Goal: Transaction & Acquisition: Download file/media

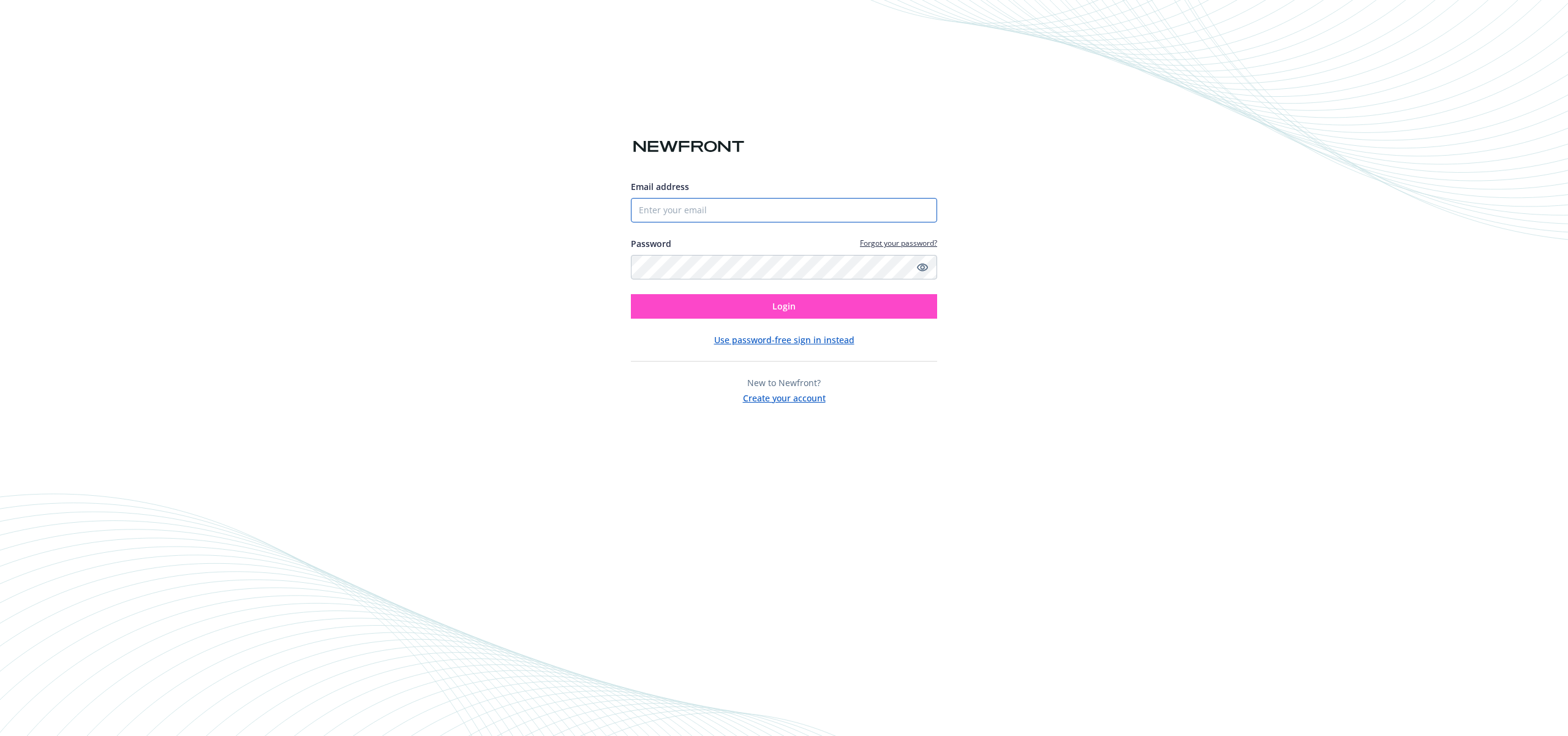
type input "[PERSON_NAME][EMAIL_ADDRESS][PERSON_NAME][DOMAIN_NAME]"
click at [798, 310] on button "Login" at bounding box center [783, 306] width 306 height 25
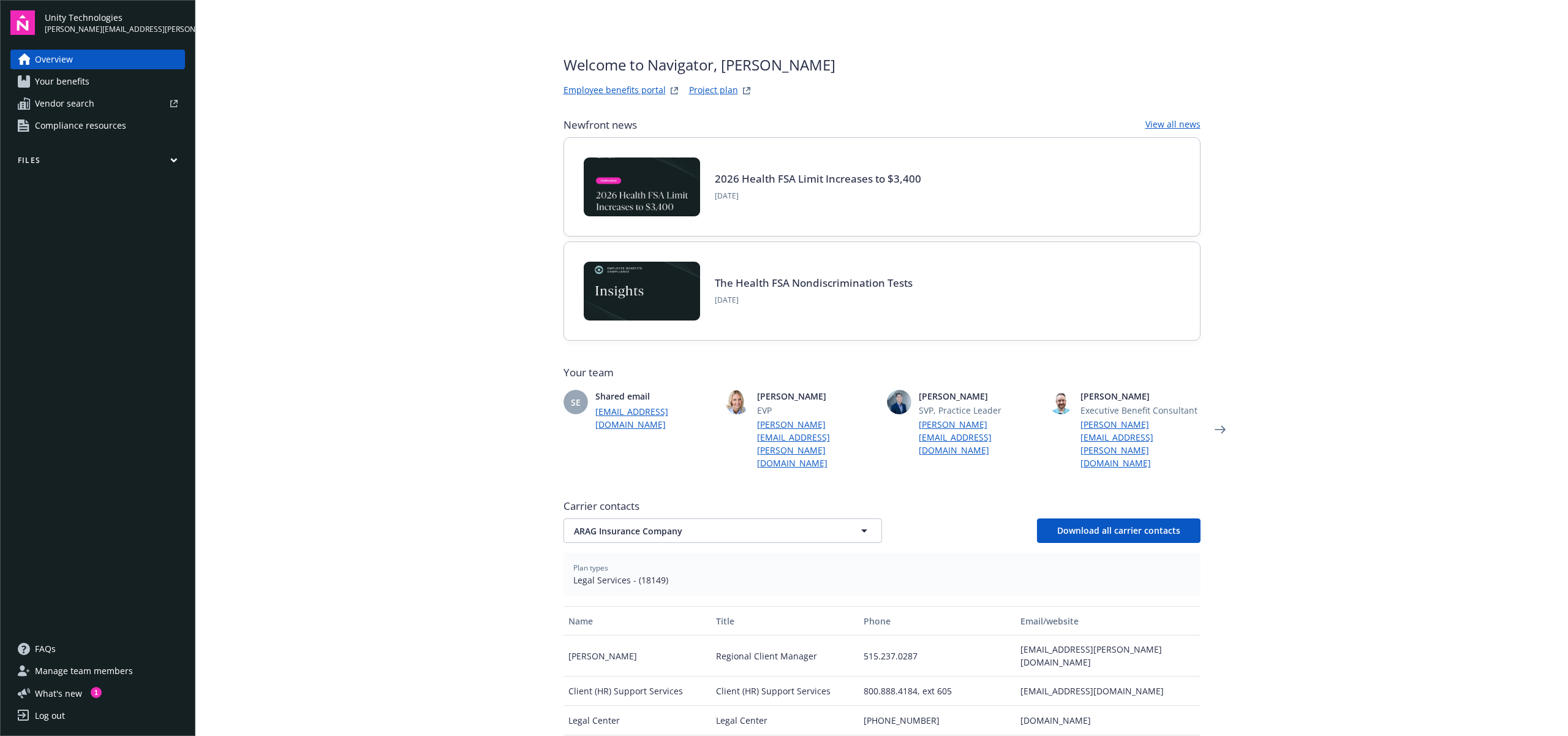
click at [67, 84] on span "Your benefits" at bounding box center [62, 81] width 55 height 19
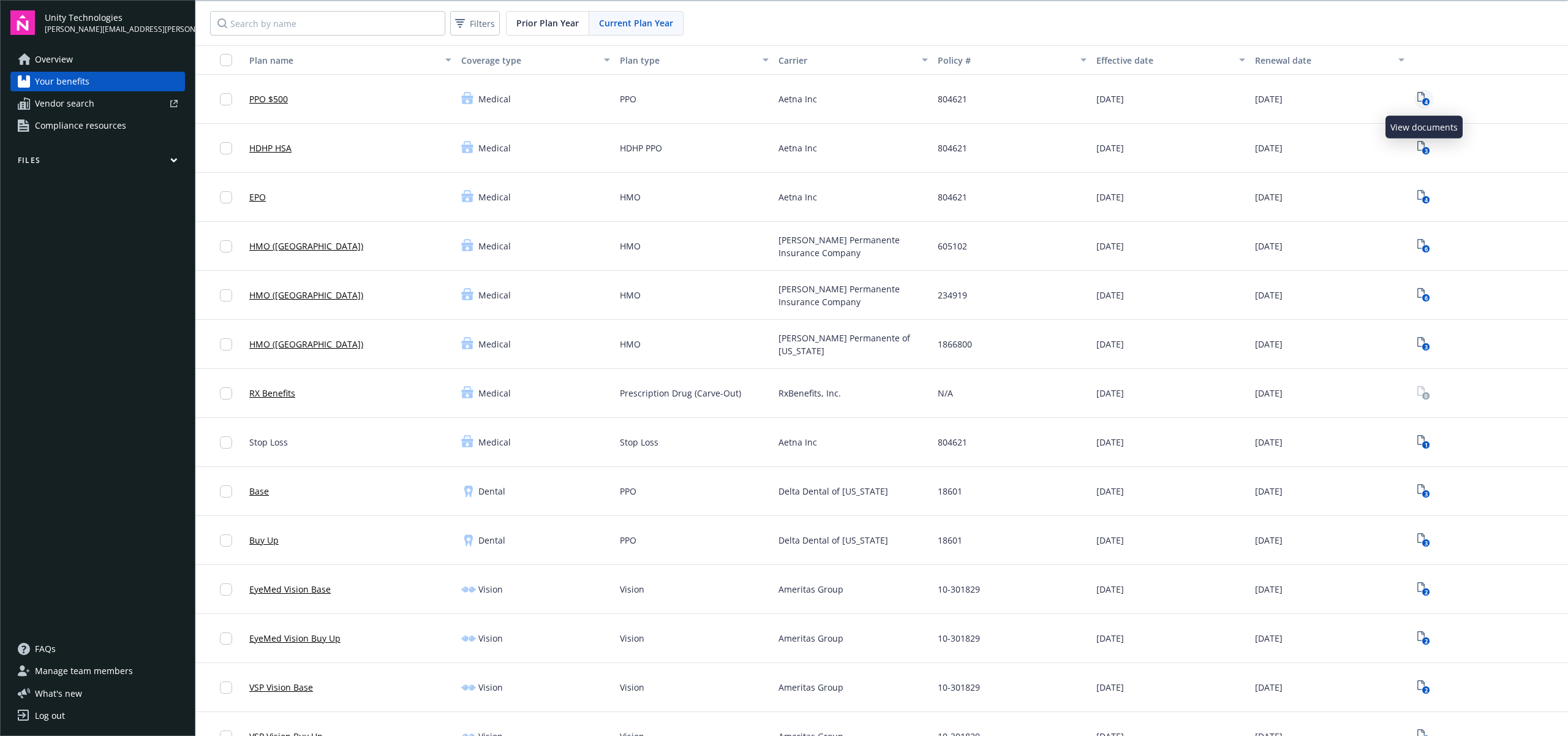
click at [1423, 98] on icon "4" at bounding box center [1424, 98] width 13 height 14
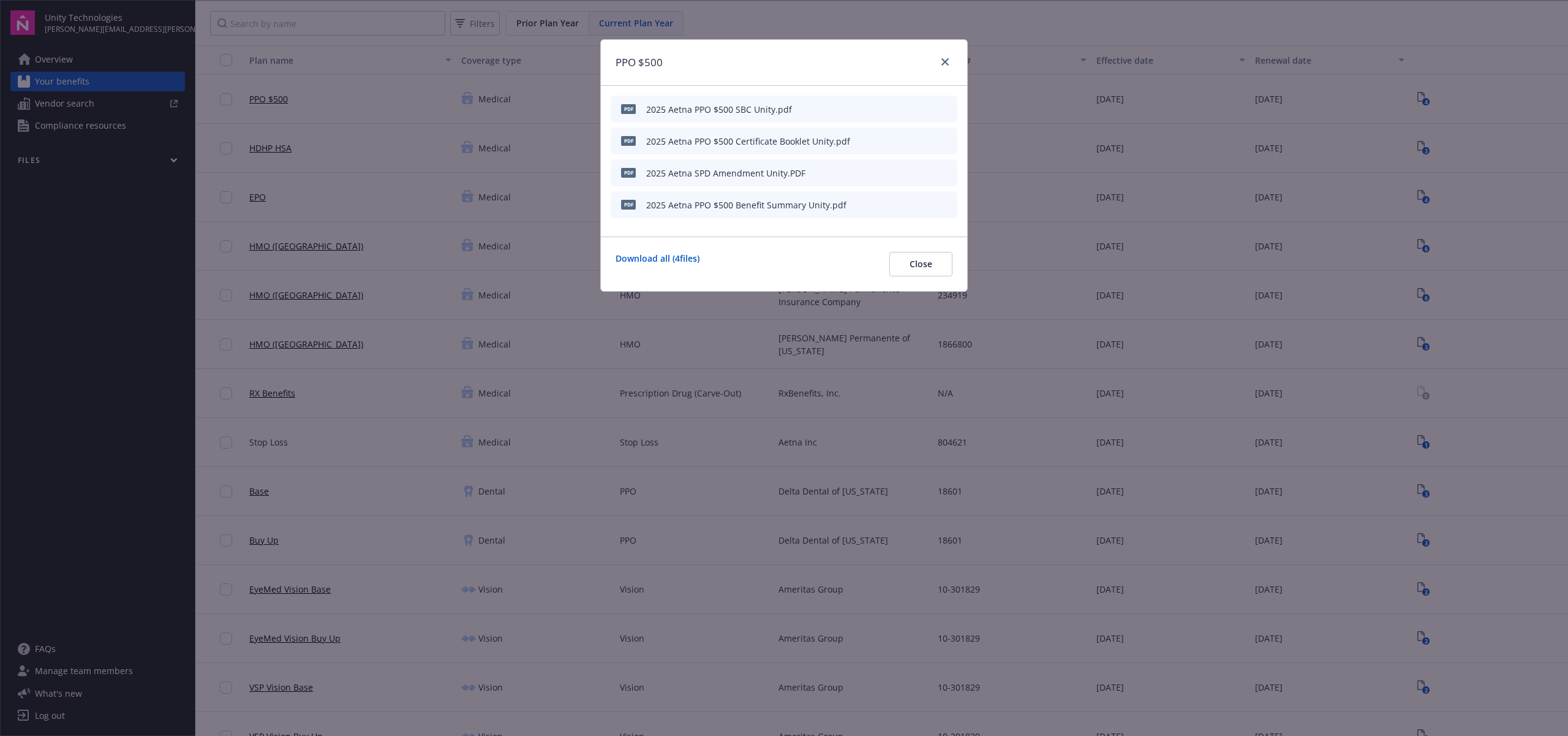
click at [1159, 132] on div "PPO $500 pdf 2025 Aetna PPO $500 SBC Unity.pdf pdf 2025 Aetna PPO $500 Certific…" at bounding box center [784, 368] width 1568 height 736
click at [942, 61] on icon "close" at bounding box center [945, 62] width 7 height 7
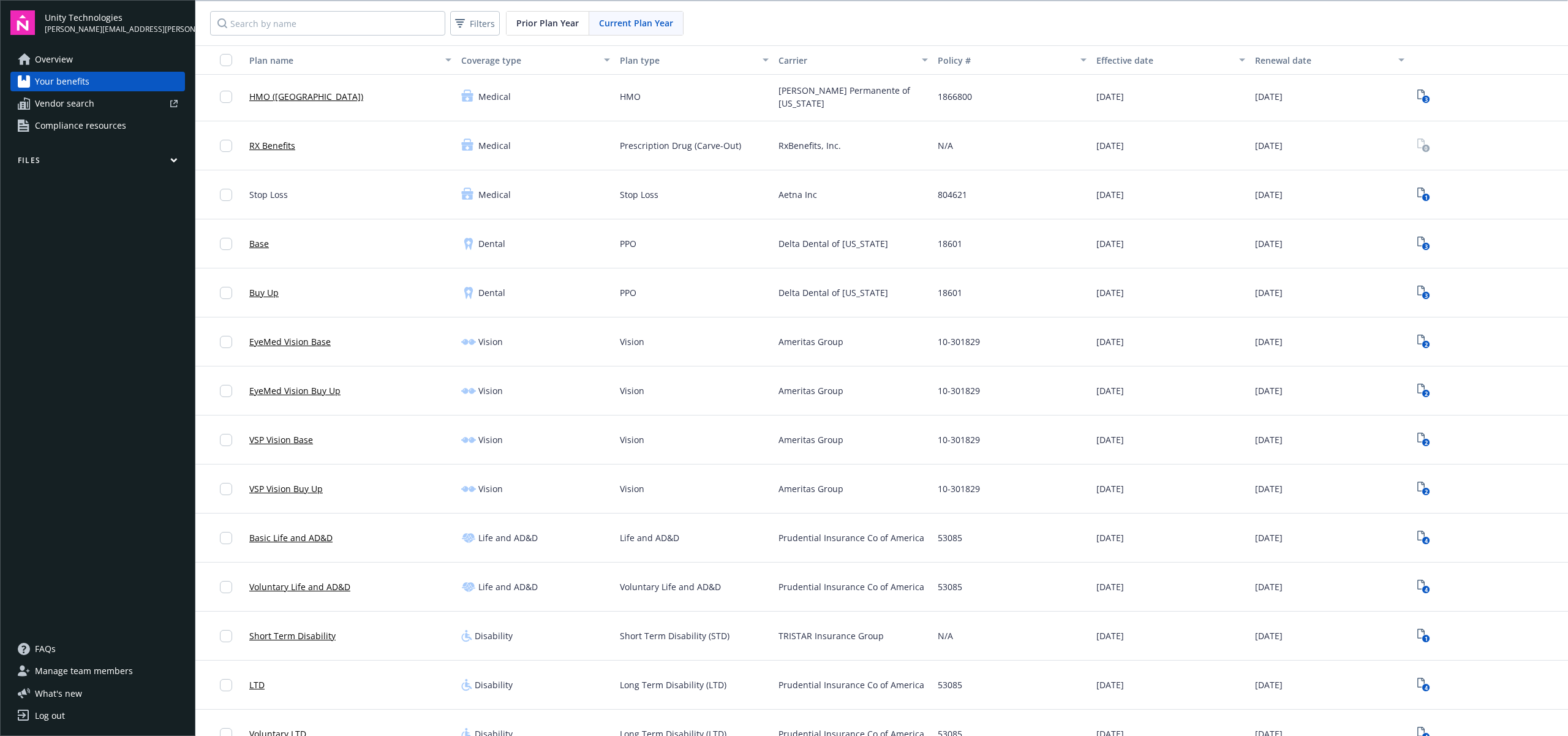
scroll to position [266, 0]
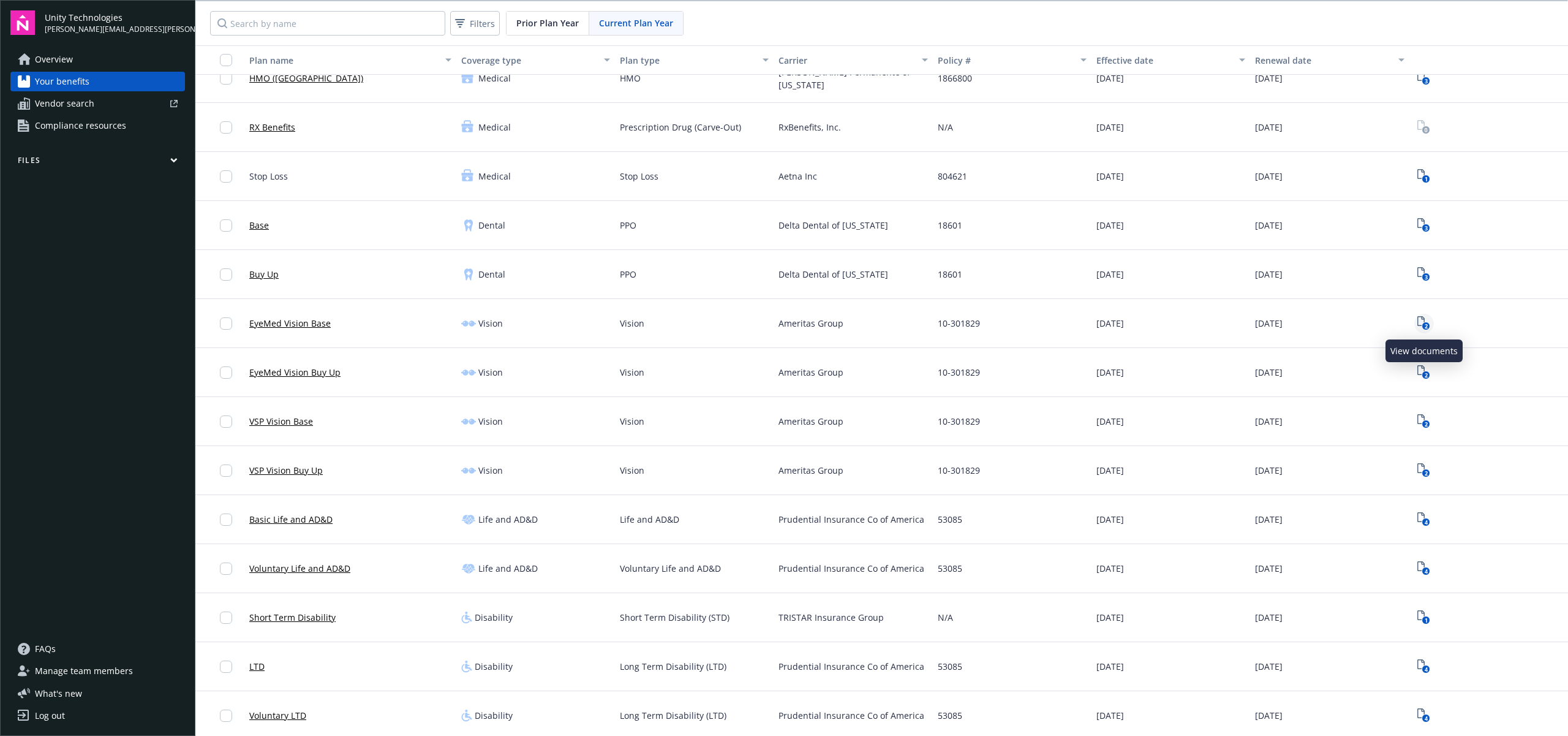
click at [1423, 325] on rect "View Plan Documents" at bounding box center [1427, 326] width 8 height 8
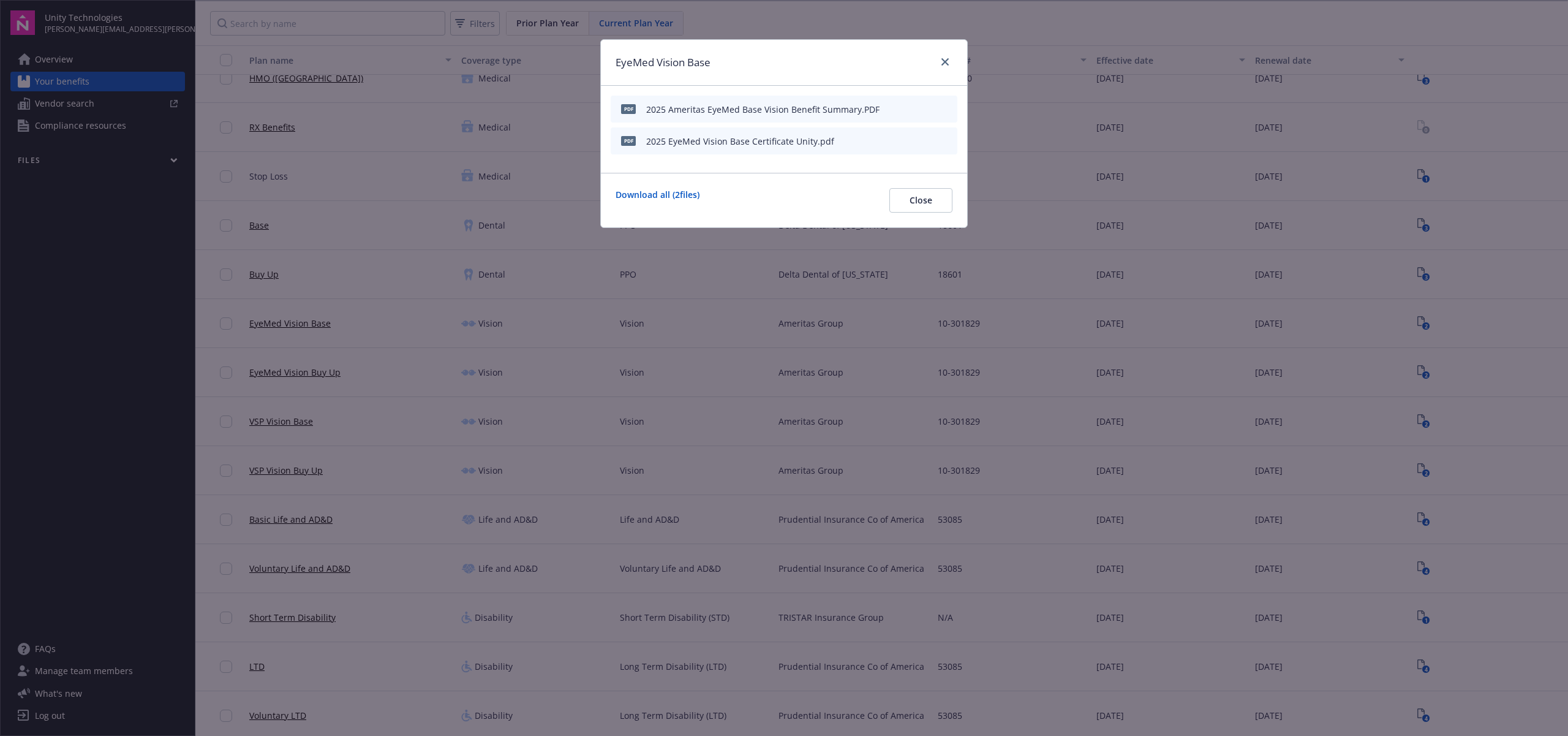
click at [955, 61] on div "EyeMed Vision Base" at bounding box center [784, 63] width 366 height 46
click at [949, 62] on icon "close" at bounding box center [945, 62] width 7 height 7
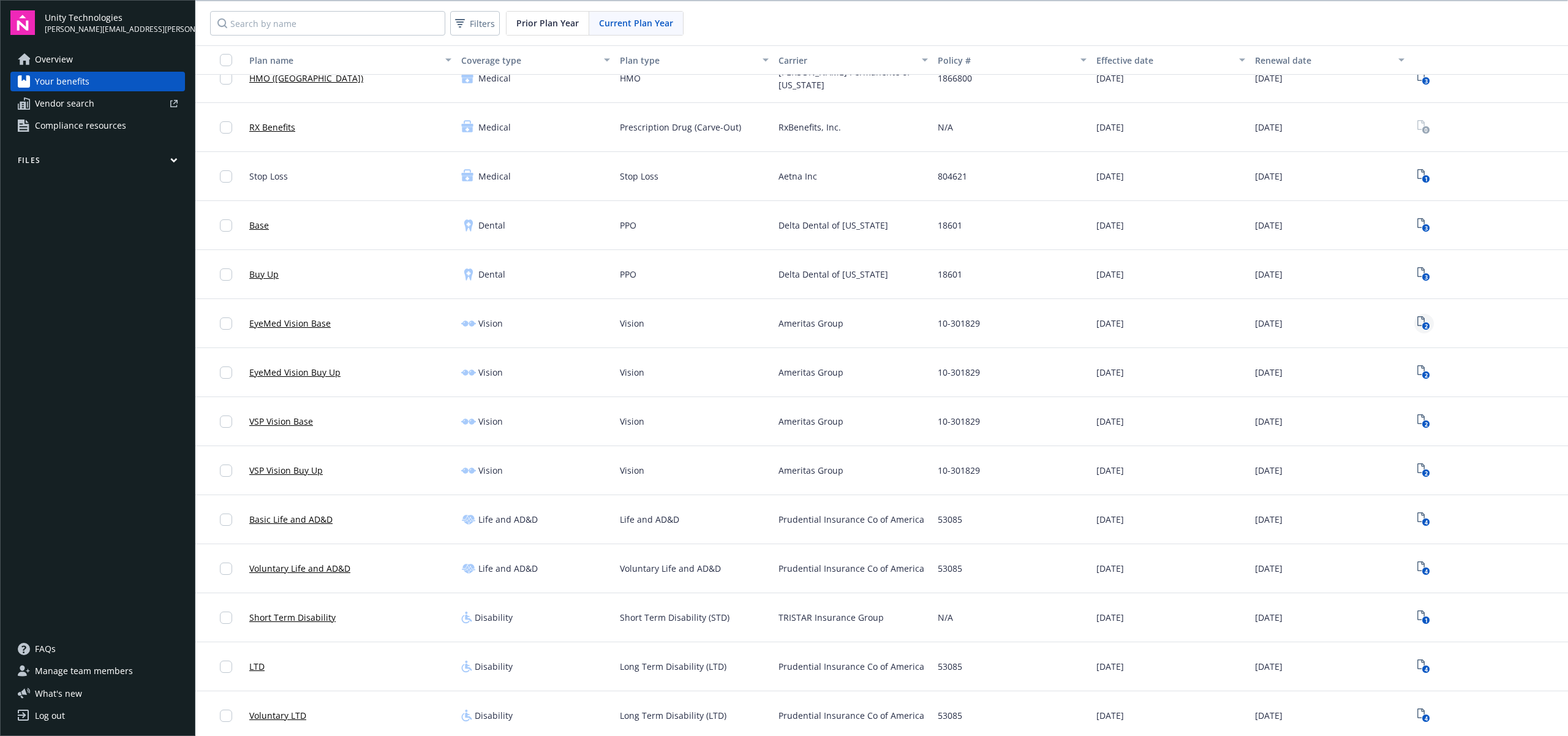
click at [1417, 324] on link "2" at bounding box center [1424, 323] width 19 height 19
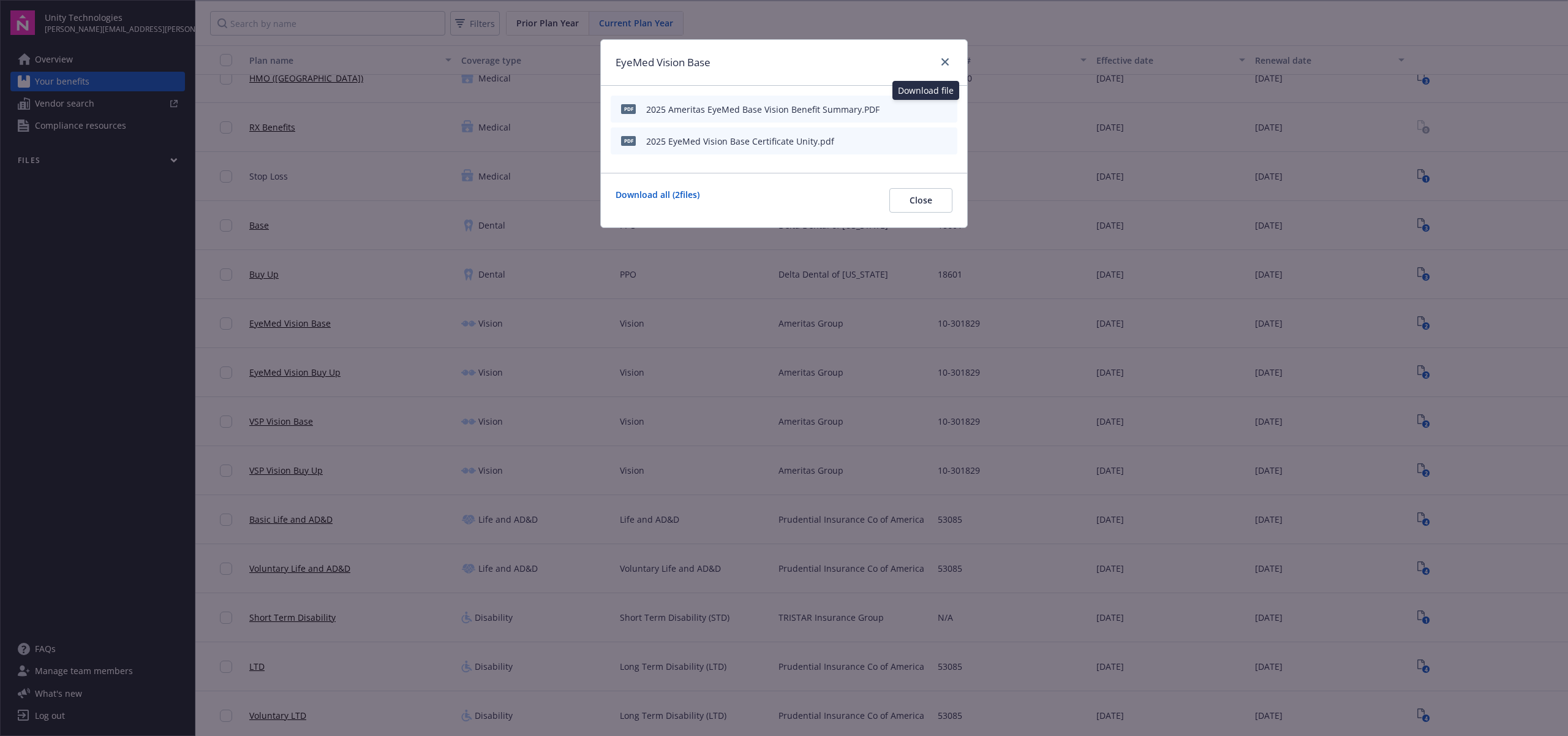
click at [925, 106] on icon "download file" at bounding box center [925, 108] width 10 height 10
drag, startPoint x: 844, startPoint y: 348, endPoint x: 912, endPoint y: 353, distance: 68.2
click at [845, 350] on div "EyeMed Vision Base PDF 2025 Ameritas EyeMed Base Vision Benefit Summary.PDF pdf…" at bounding box center [784, 368] width 1568 height 736
click at [1268, 375] on div "EyeMed Vision Base PDF 2025 Ameritas EyeMed Base Vision Benefit Summary.PDF pdf…" at bounding box center [784, 368] width 1568 height 736
click at [1403, 376] on div "EyeMed Vision Base PDF 2025 Ameritas EyeMed Base Vision Benefit Summary.PDF pdf…" at bounding box center [784, 368] width 1568 height 736
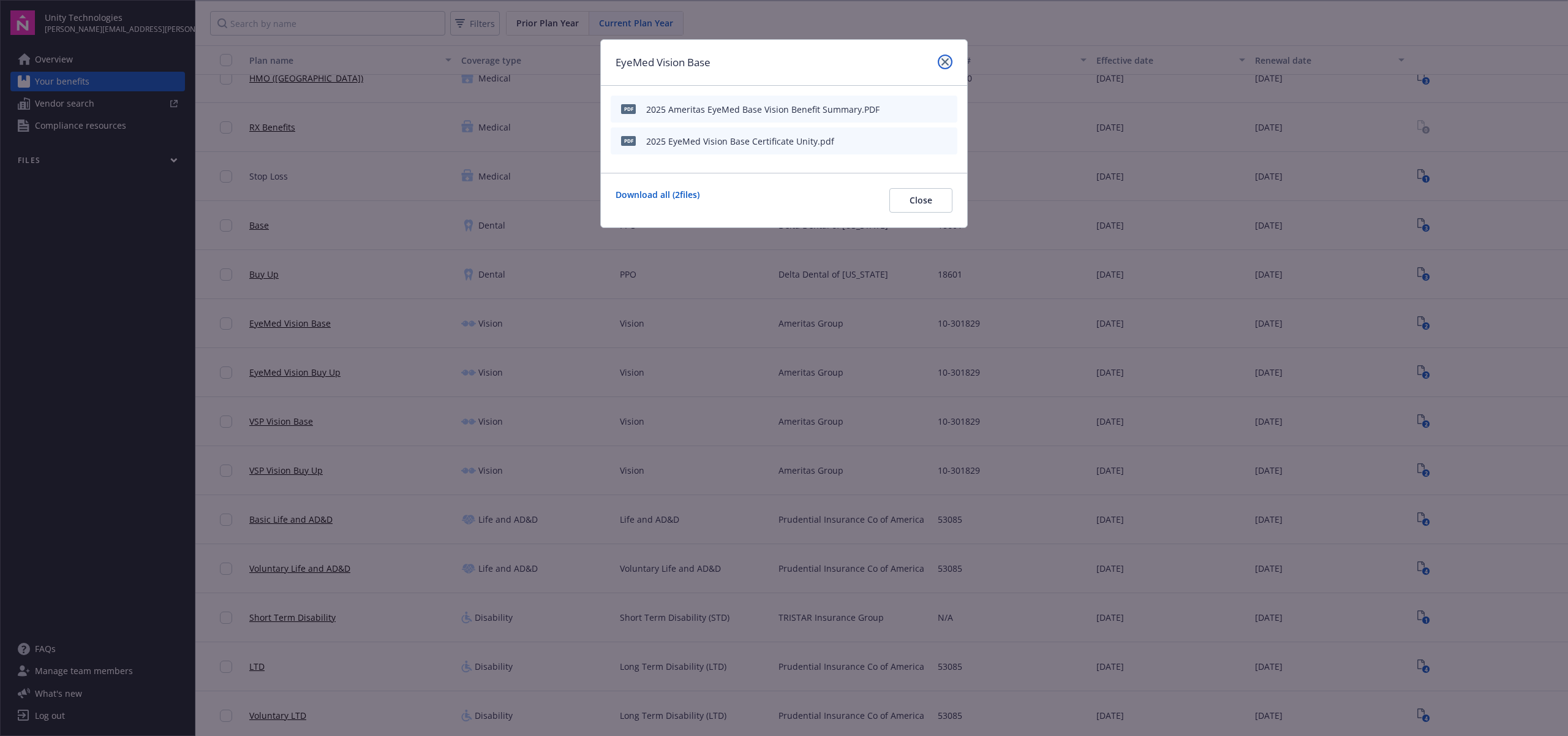
click at [947, 64] on icon "close" at bounding box center [945, 62] width 7 height 7
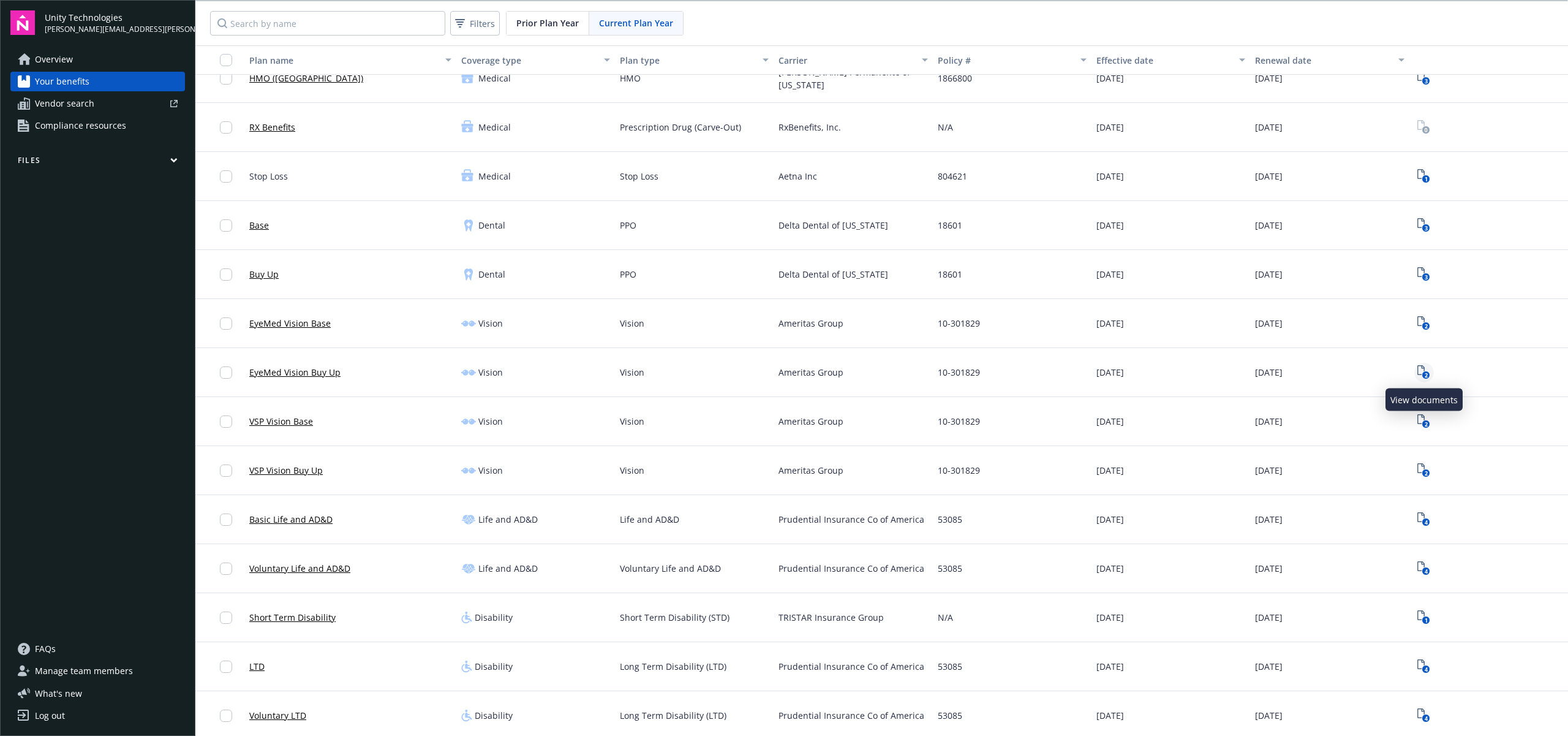
click at [1417, 374] on icon "2" at bounding box center [1424, 372] width 13 height 14
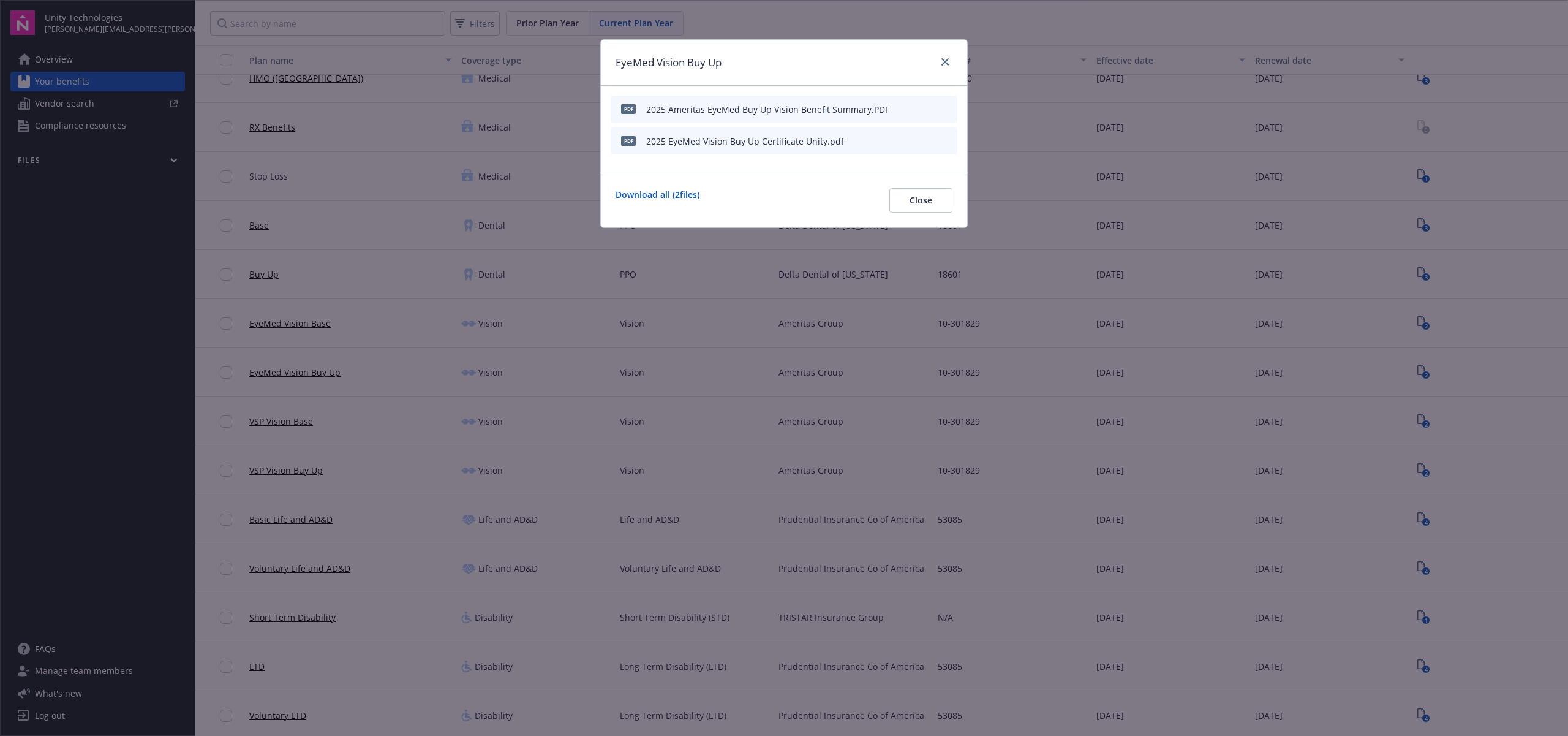
click at [930, 107] on icon "download file" at bounding box center [925, 108] width 10 height 10
click at [1098, 173] on div "EyeMed Vision Buy Up PDF 2025 Ameritas EyeMed Buy Up Vision Benefit Summary.PDF…" at bounding box center [784, 368] width 1568 height 736
click at [948, 61] on icon "close" at bounding box center [945, 62] width 7 height 7
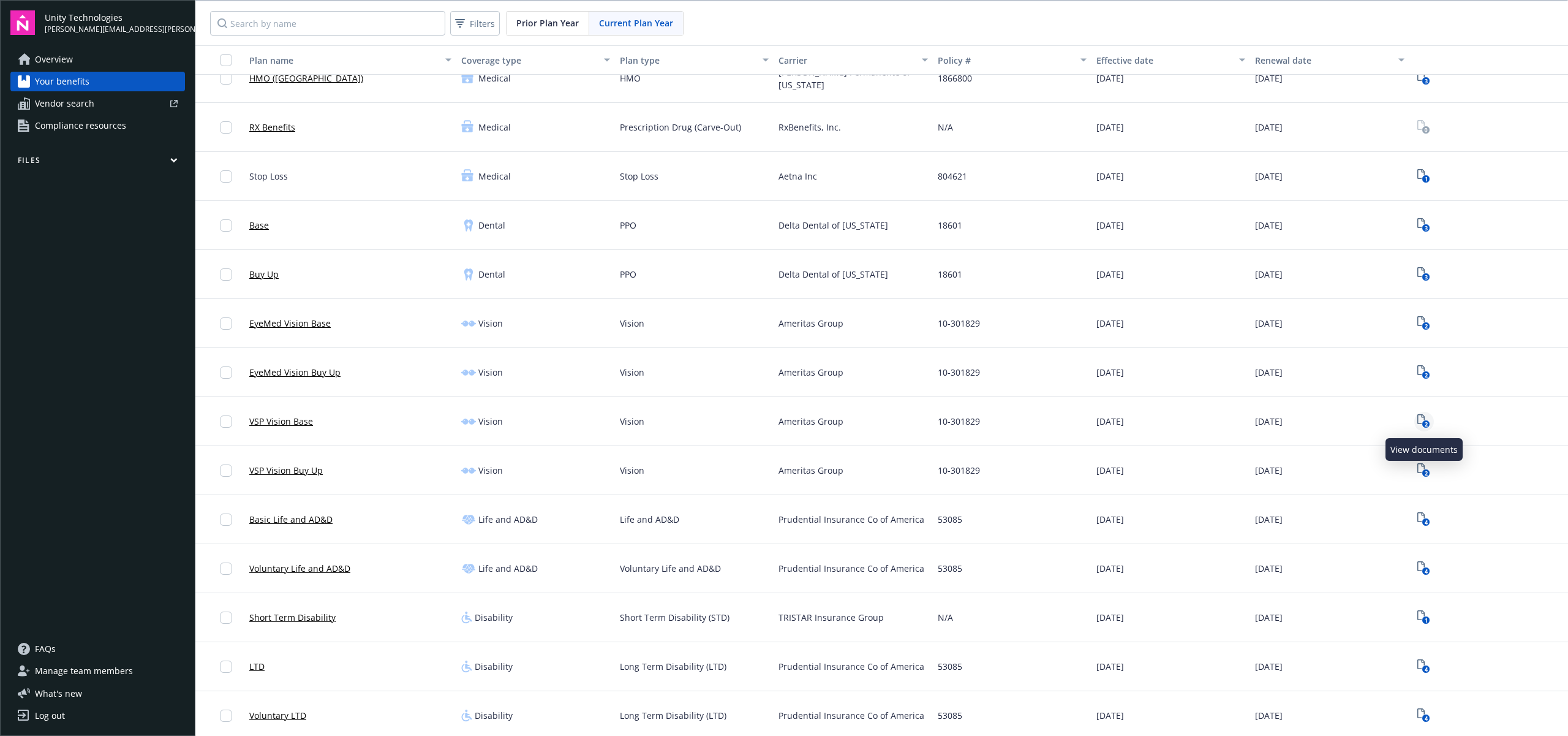
click at [1427, 420] on icon "2" at bounding box center [1424, 421] width 13 height 14
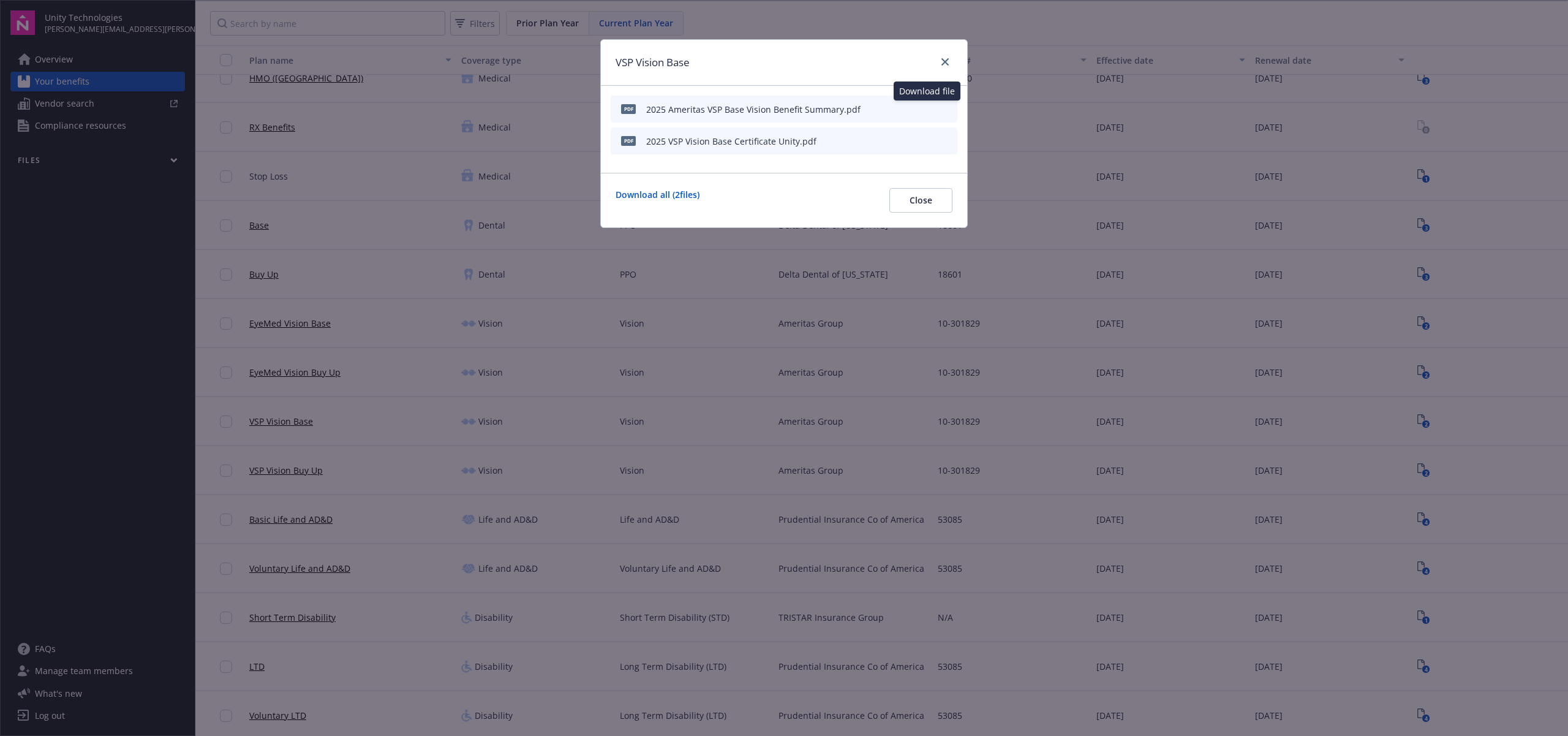
click at [927, 108] on icon "download file" at bounding box center [925, 107] width 8 height 7
drag, startPoint x: 942, startPoint y: 61, endPoint x: 936, endPoint y: 62, distance: 6.1
click at [942, 61] on icon "close" at bounding box center [945, 62] width 7 height 7
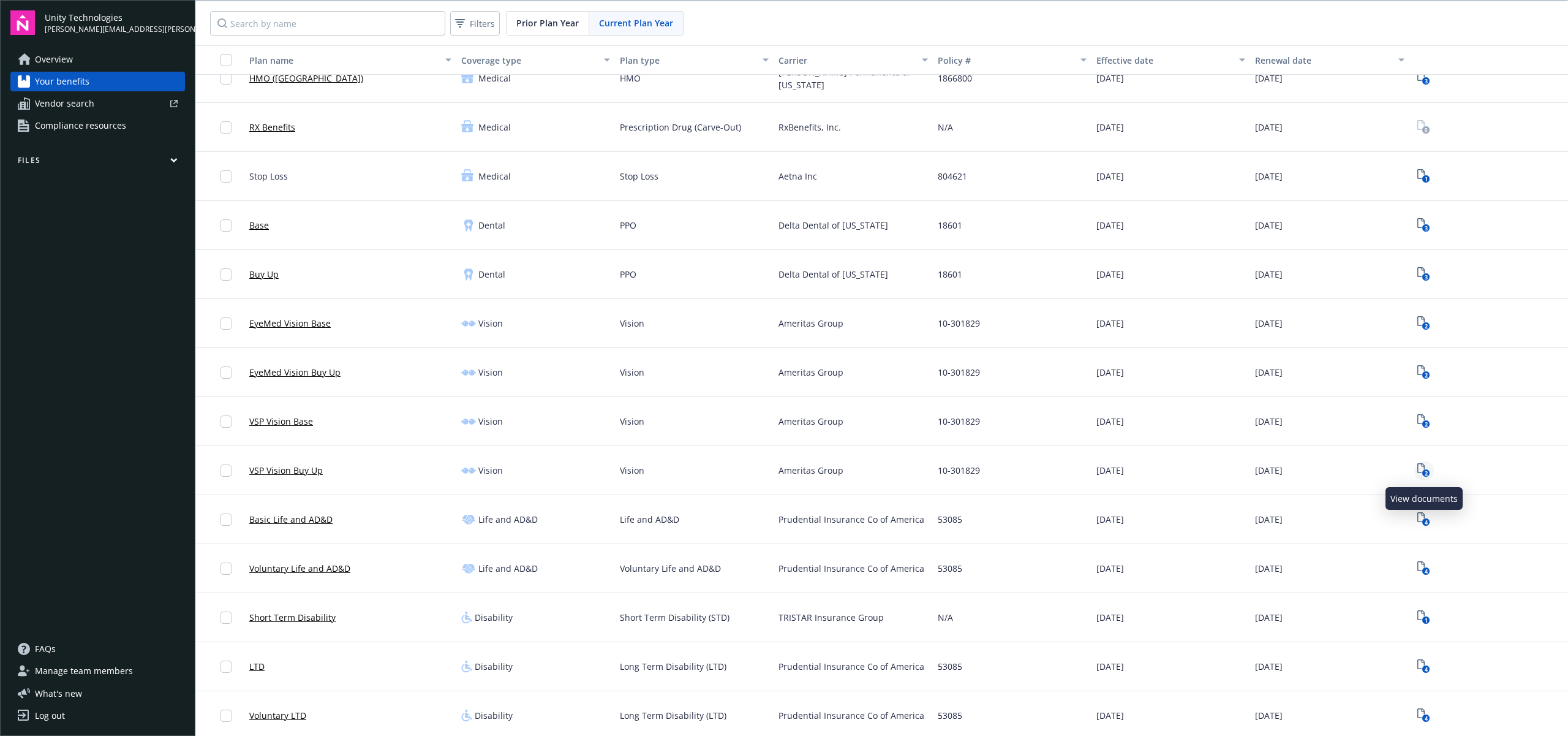
click at [1424, 466] on icon "View Plan Documents" at bounding box center [1421, 468] width 7 height 10
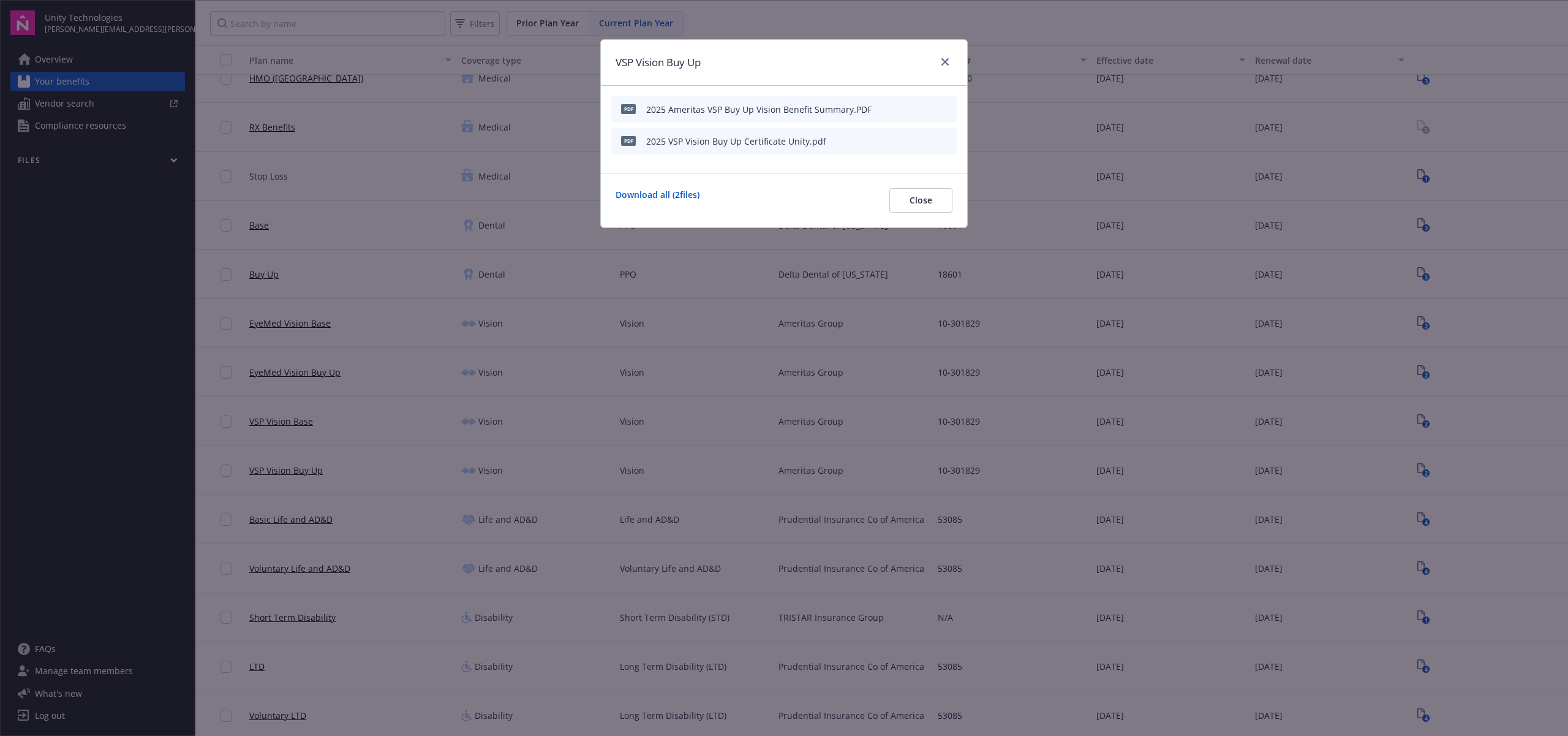
click at [924, 107] on icon "download file" at bounding box center [925, 108] width 10 height 10
click at [290, 264] on div "VSP Vision Buy Up PDF 2025 Ameritas VSP Buy Up Vision Benefit Summary.PDF pdf 2…" at bounding box center [784, 368] width 1568 height 736
click at [387, 261] on div "VSP Vision Buy Up PDF 2025 Ameritas VSP Buy Up Vision Benefit Summary.PDF pdf 2…" at bounding box center [784, 368] width 1568 height 736
drag, startPoint x: 927, startPoint y: 65, endPoint x: 937, endPoint y: 61, distance: 10.8
click at [927, 65] on div "VSP Vision Buy Up" at bounding box center [784, 63] width 366 height 46
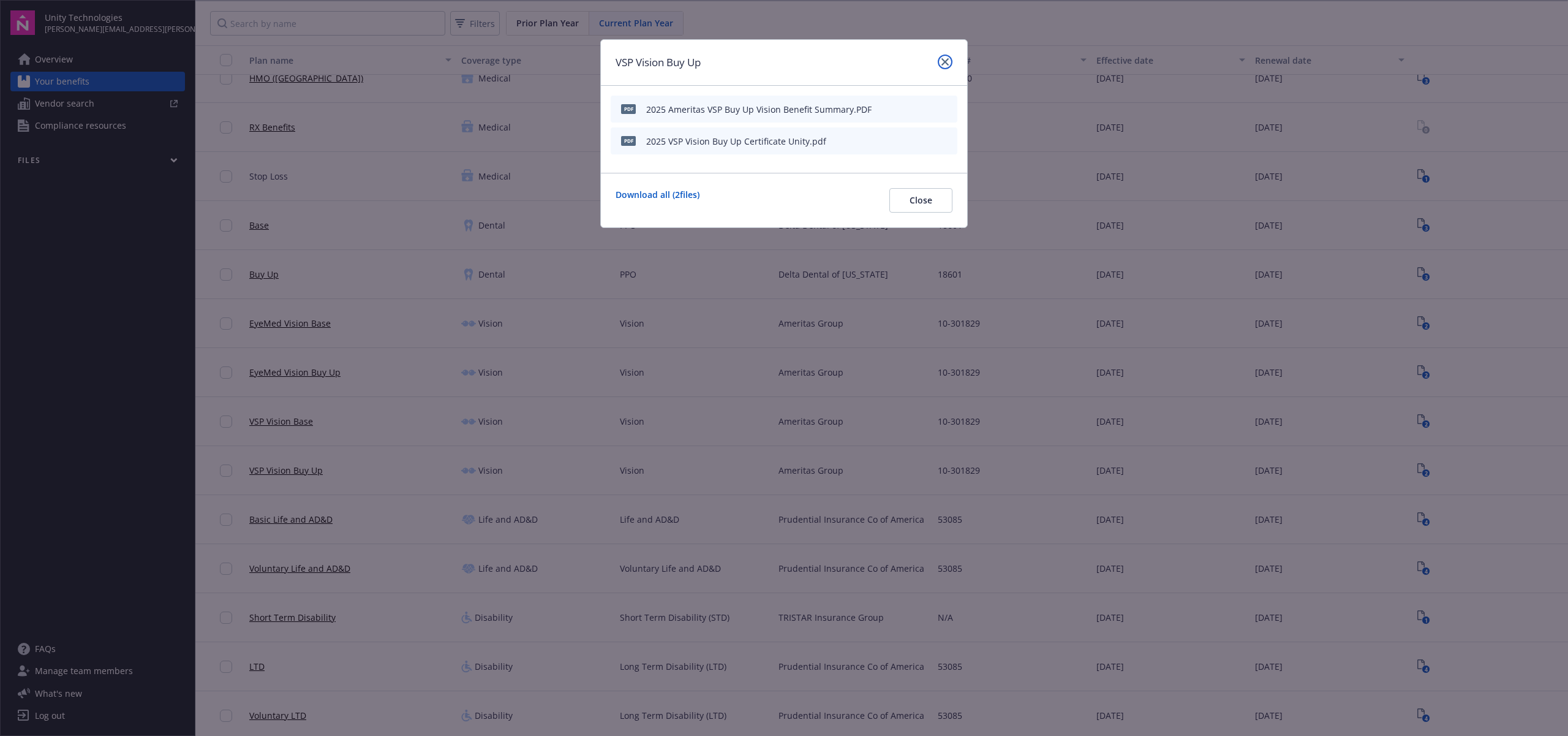
click at [938, 61] on link "close" at bounding box center [945, 62] width 15 height 15
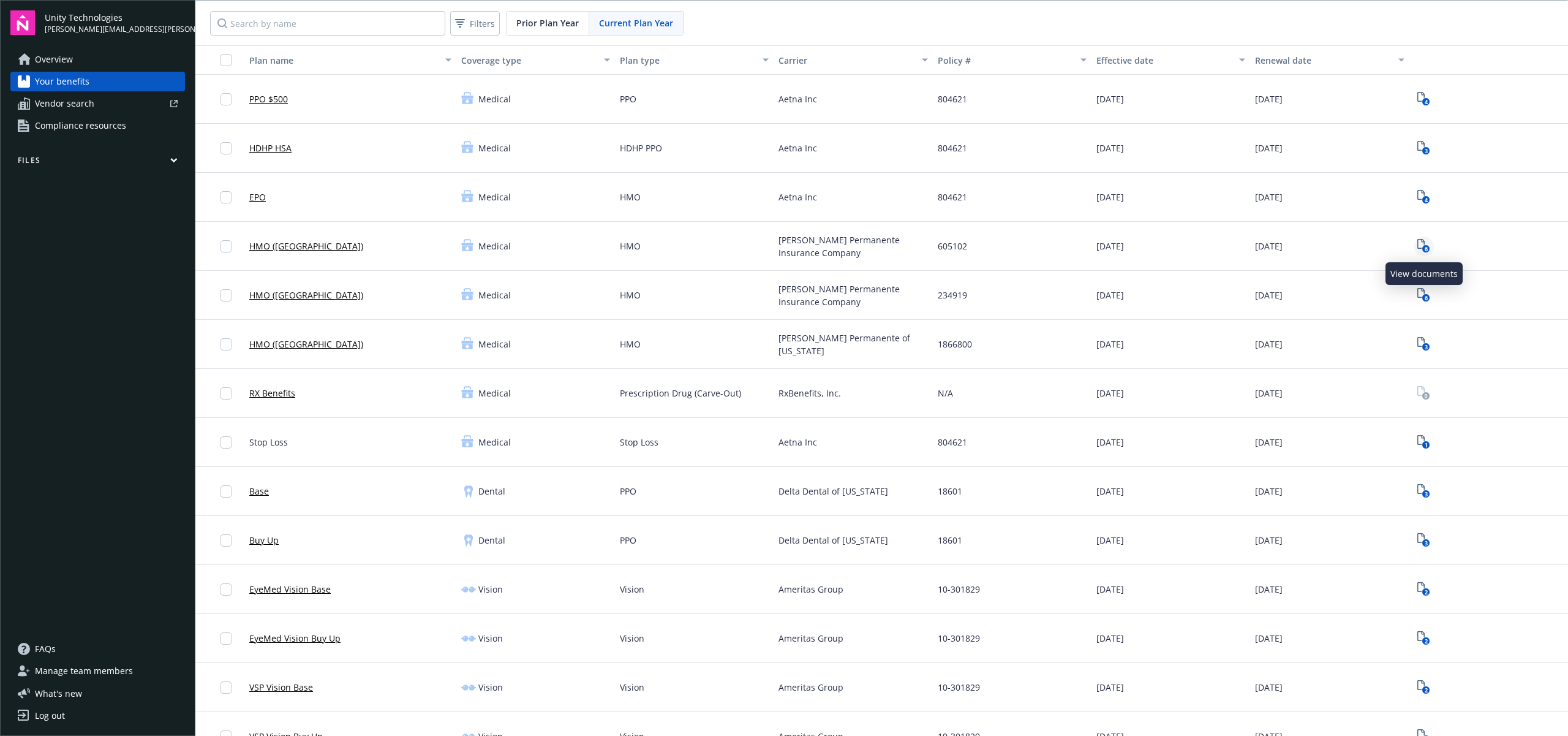
click at [1421, 245] on icon "6" at bounding box center [1424, 245] width 13 height 14
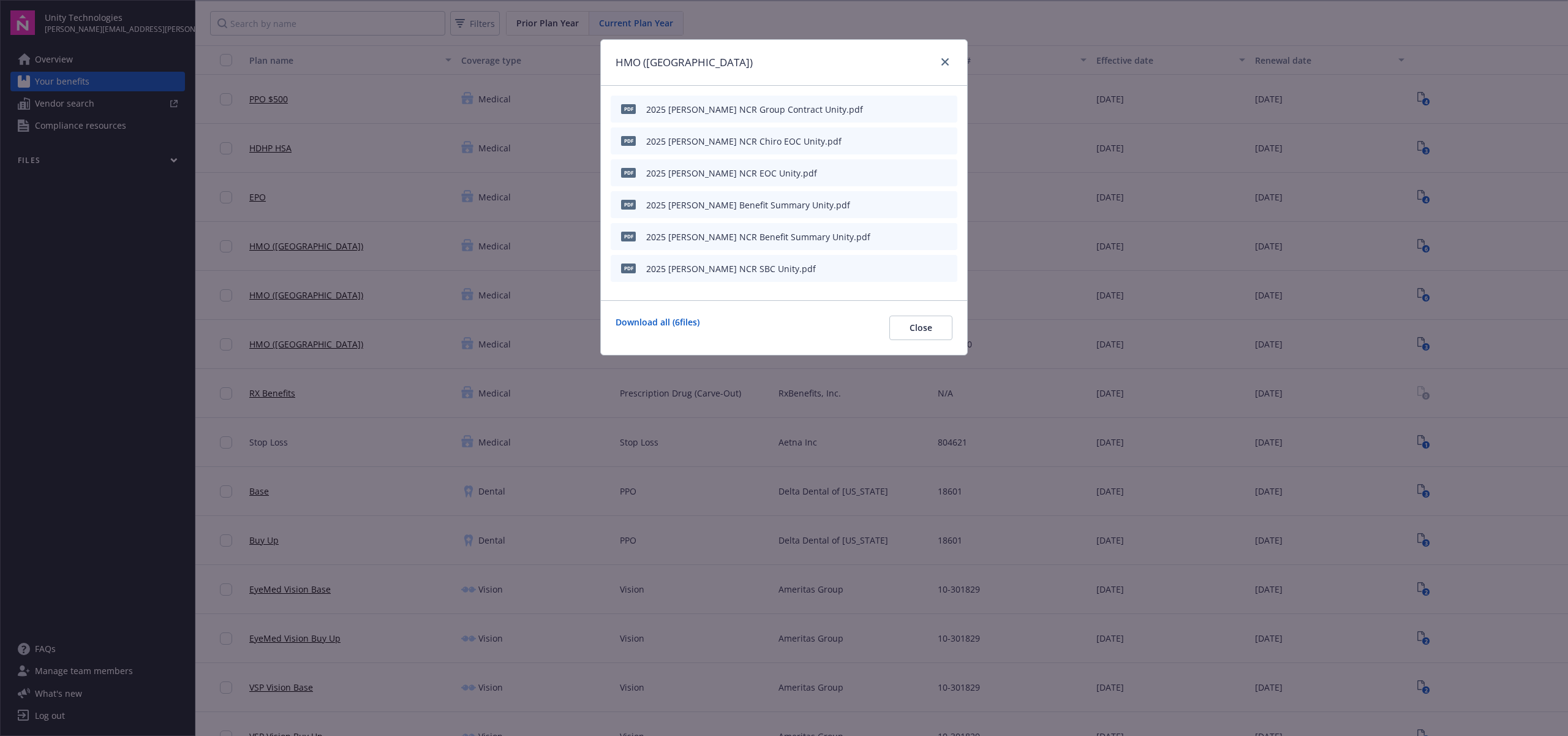
click at [926, 264] on icon "download file" at bounding box center [925, 267] width 10 height 10
click at [947, 61] on icon "close" at bounding box center [945, 62] width 7 height 7
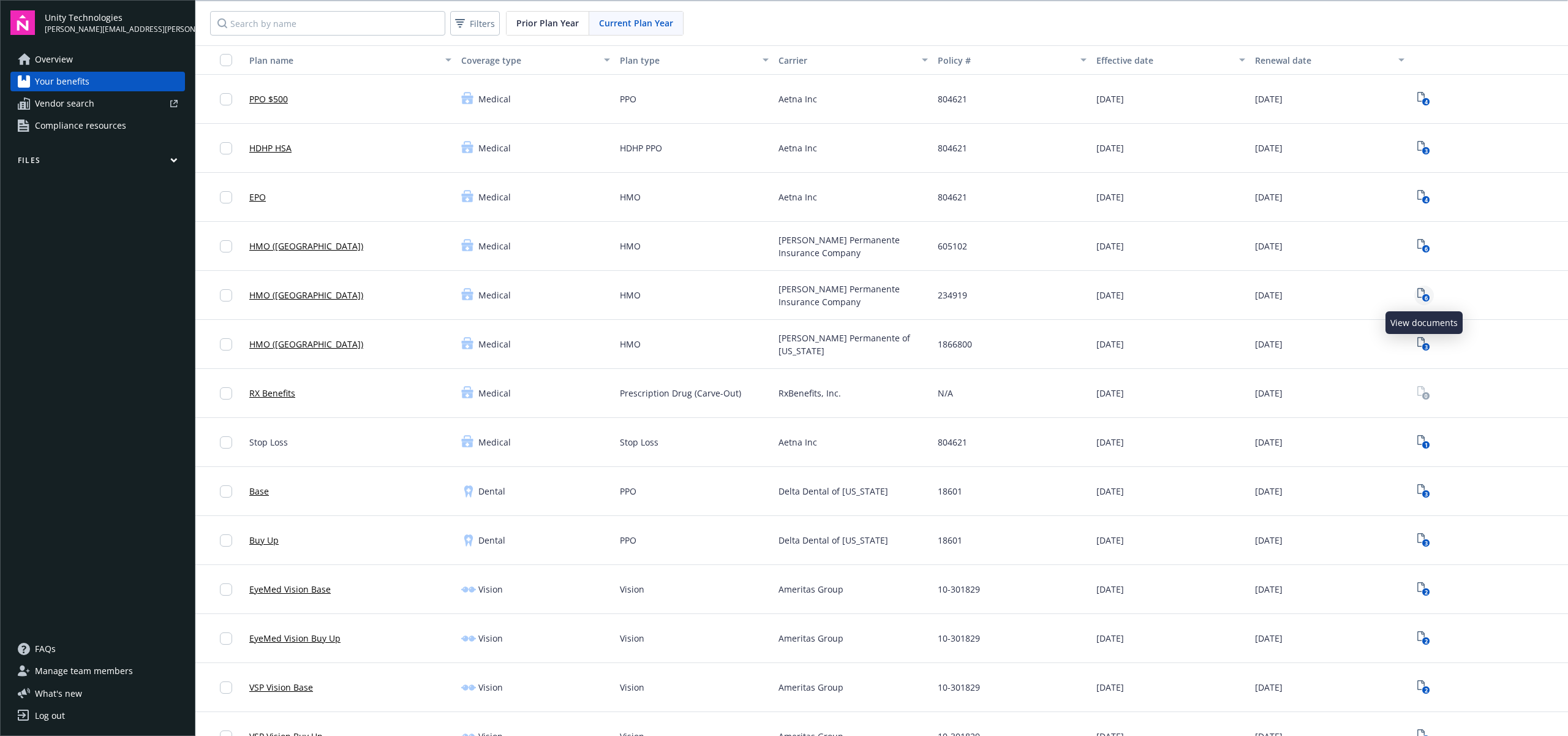
click at [1421, 298] on icon "6" at bounding box center [1424, 294] width 13 height 14
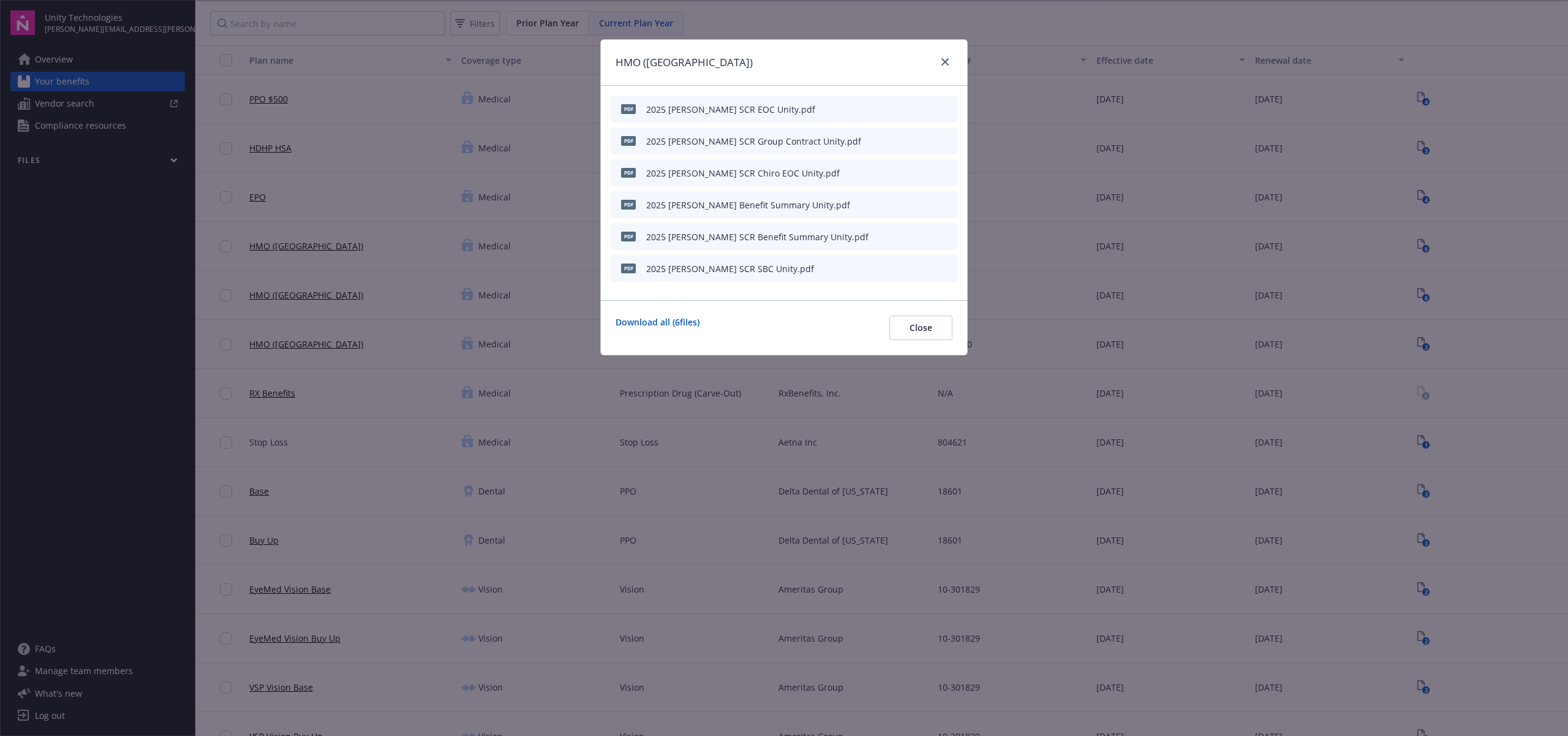
click at [927, 267] on icon "download file" at bounding box center [925, 266] width 8 height 7
click at [340, 251] on div "HMO ([GEOGRAPHIC_DATA]) pdf 2025 [PERSON_NAME] SCR EOC Unity.pdf pdf 2025 [PERS…" at bounding box center [784, 368] width 1568 height 736
drag, startPoint x: 937, startPoint y: 68, endPoint x: 947, endPoint y: 64, distance: 10.8
click at [937, 68] on div at bounding box center [942, 62] width 19 height 16
click at [949, 63] on link "close" at bounding box center [945, 62] width 15 height 15
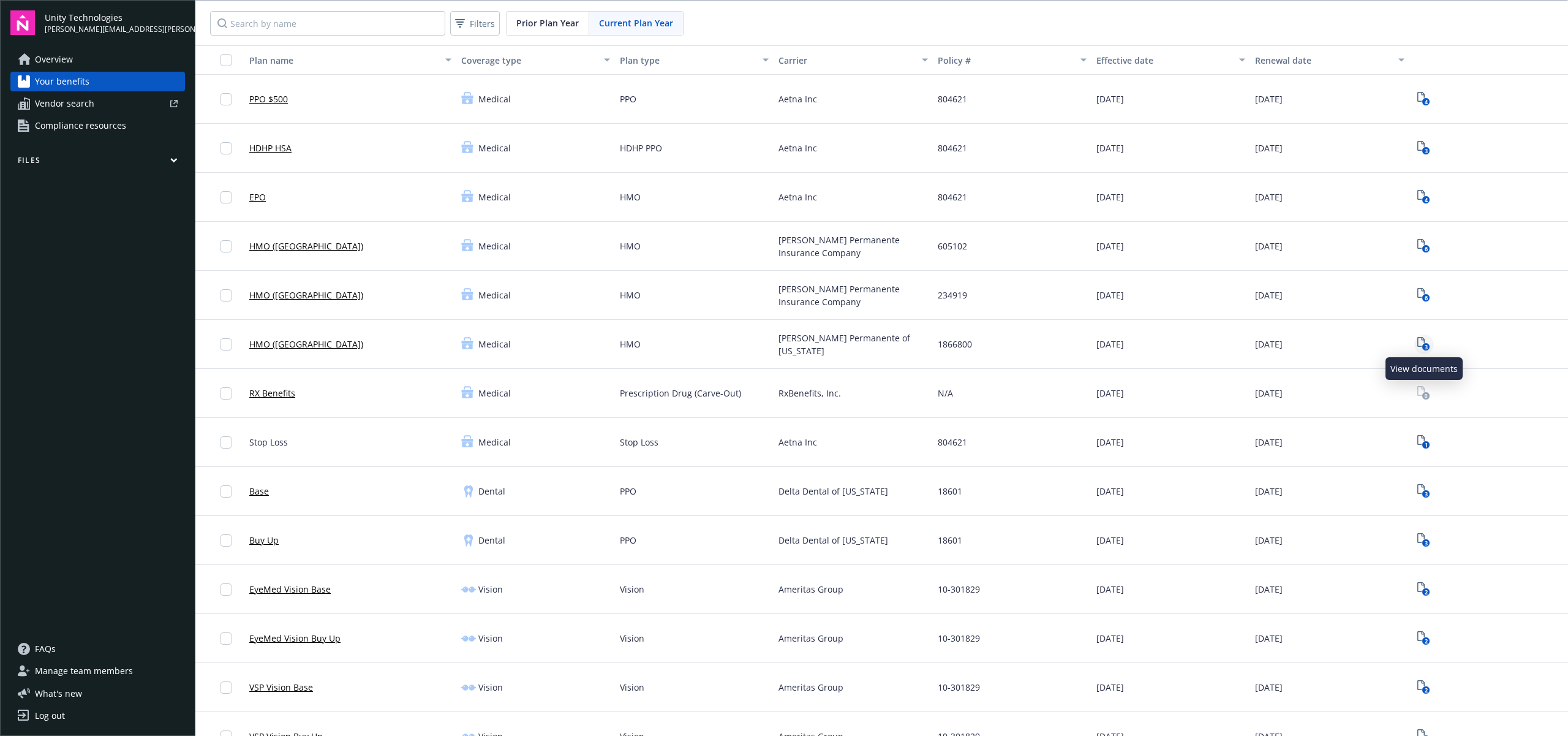
click at [1427, 343] on icon "3" at bounding box center [1424, 343] width 13 height 14
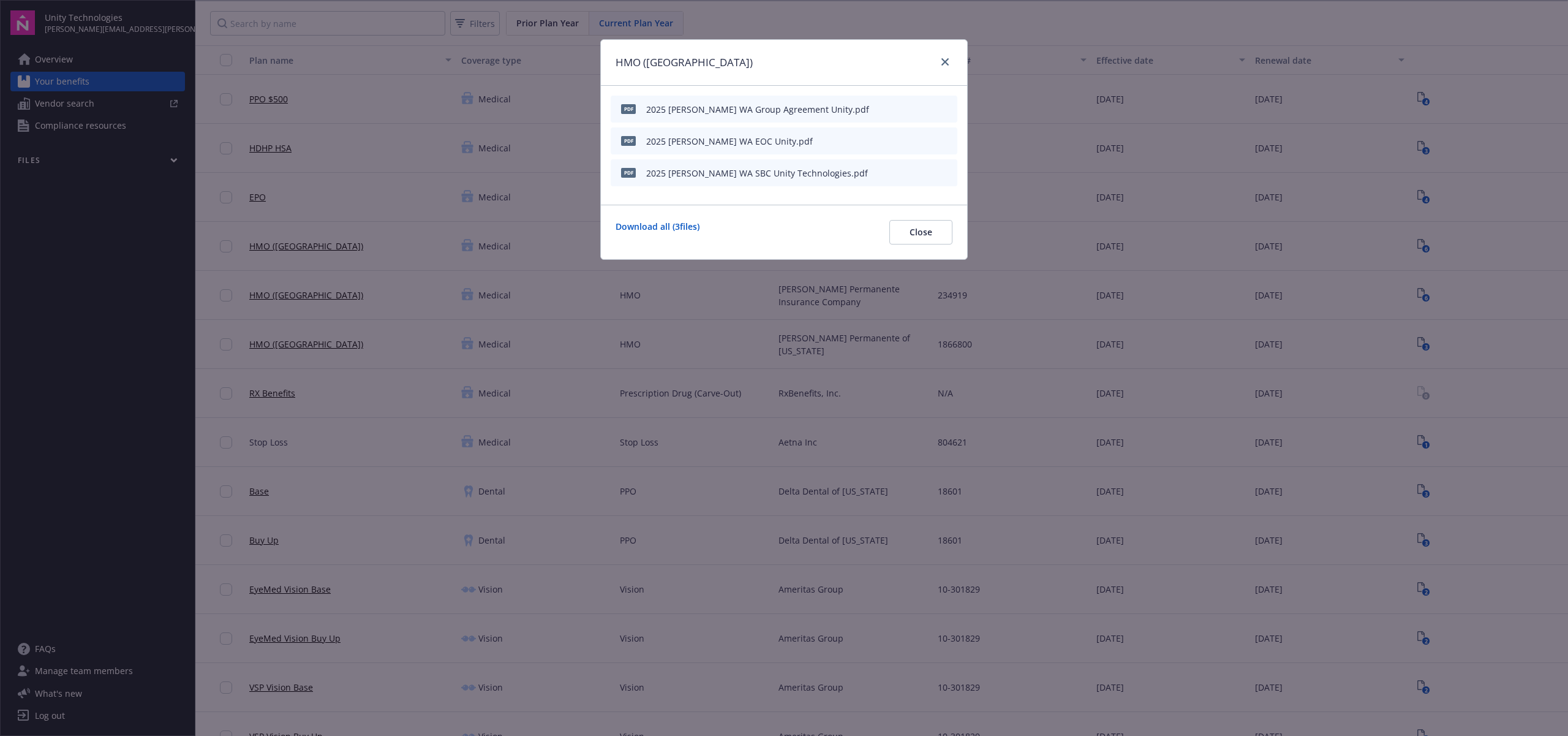
click at [928, 170] on icon "download file" at bounding box center [925, 172] width 10 height 10
drag, startPoint x: 378, startPoint y: 247, endPoint x: 357, endPoint y: 259, distance: 24.2
click at [378, 247] on div "HMO ([GEOGRAPHIC_DATA]) pdf 2025 [PERSON_NAME] WA Group Agreement Unity.pdf pdf…" at bounding box center [784, 368] width 1568 height 736
click at [358, 261] on div "HMO ([GEOGRAPHIC_DATA]) pdf 2025 [PERSON_NAME] WA Group Agreement Unity.pdf pdf…" at bounding box center [784, 368] width 1568 height 736
click at [939, 65] on link "close" at bounding box center [945, 62] width 15 height 15
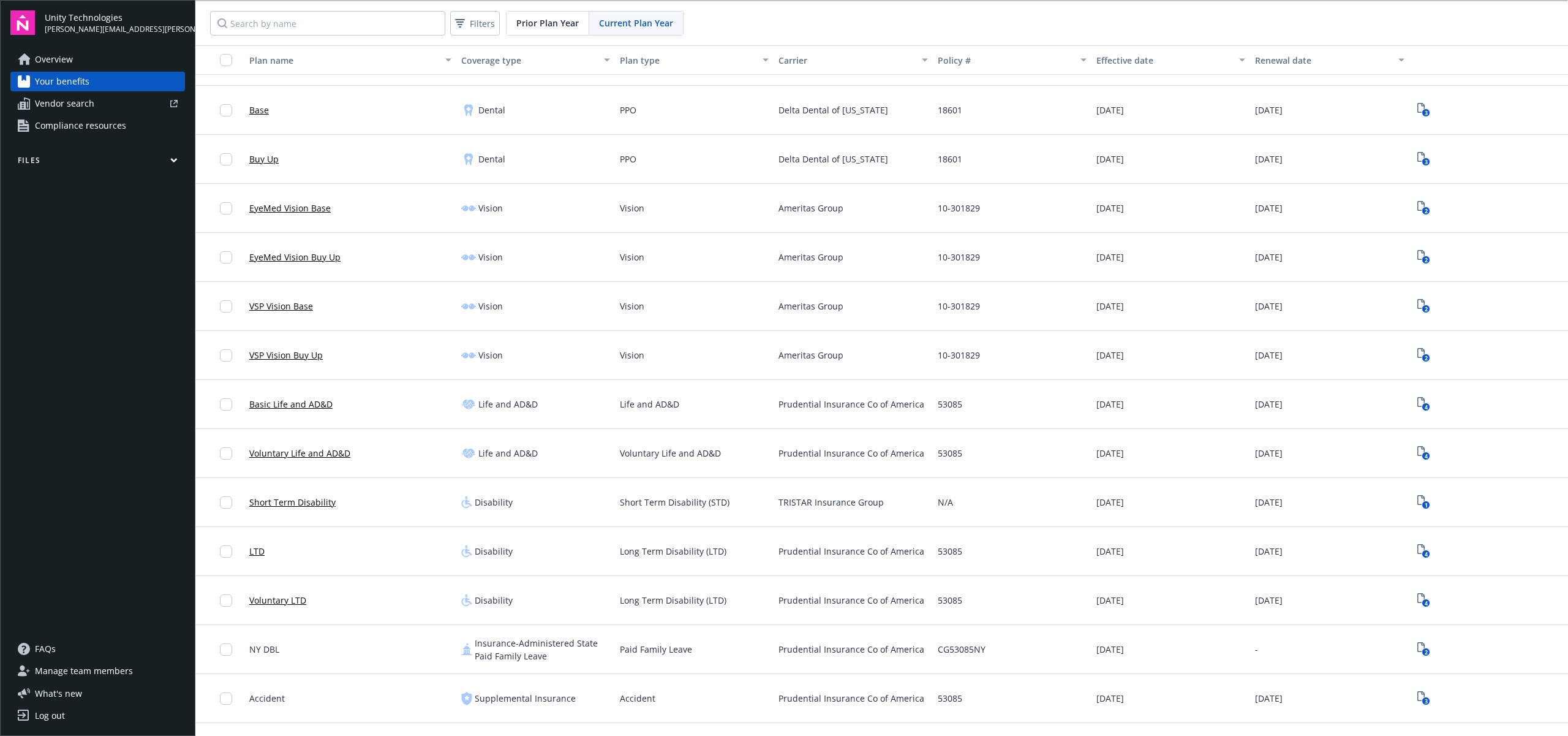
scroll to position [391, 0]
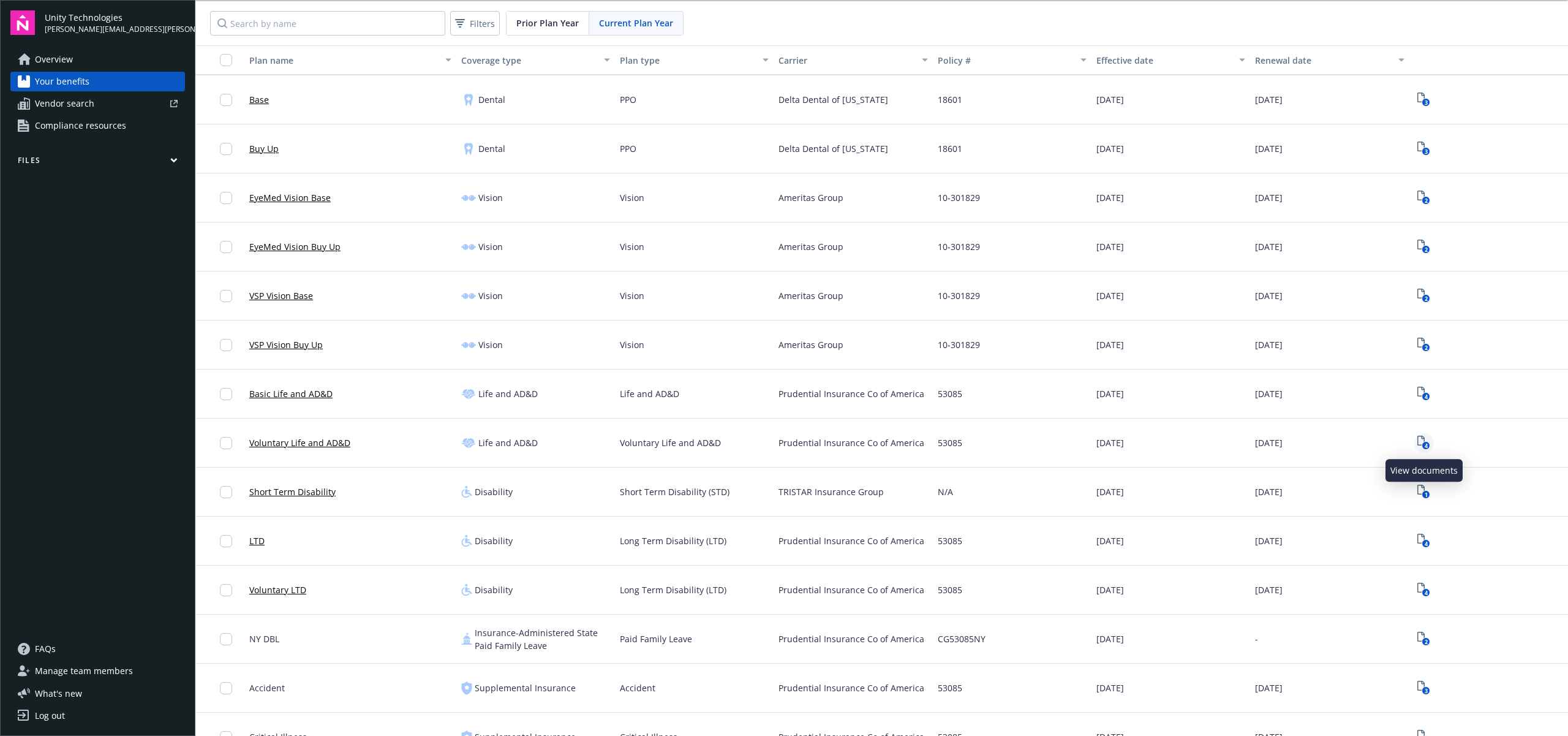
click at [1426, 440] on icon "4" at bounding box center [1424, 442] width 13 height 14
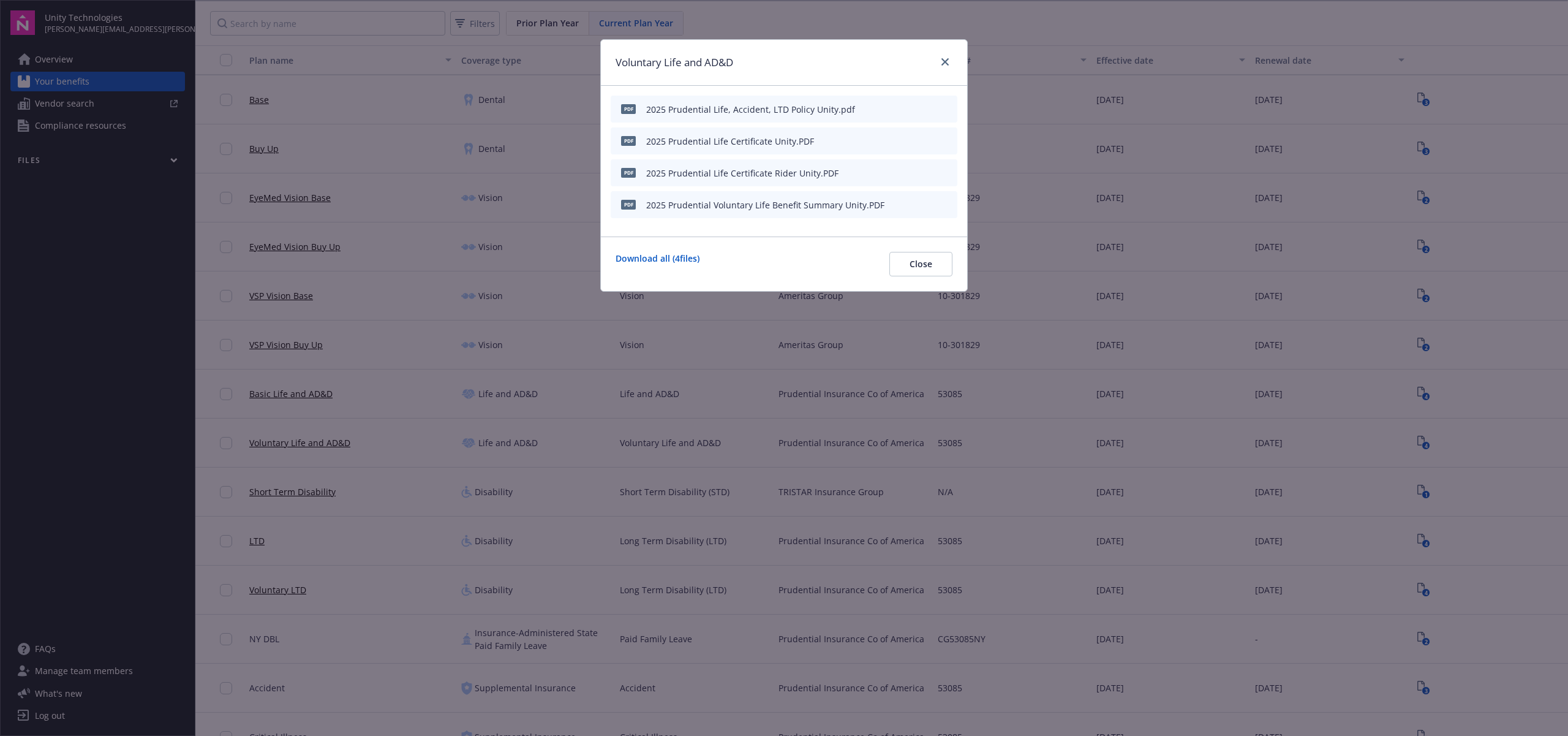
click at [923, 204] on icon "download file" at bounding box center [925, 203] width 10 height 10
click at [925, 106] on icon "download file" at bounding box center [925, 108] width 10 height 10
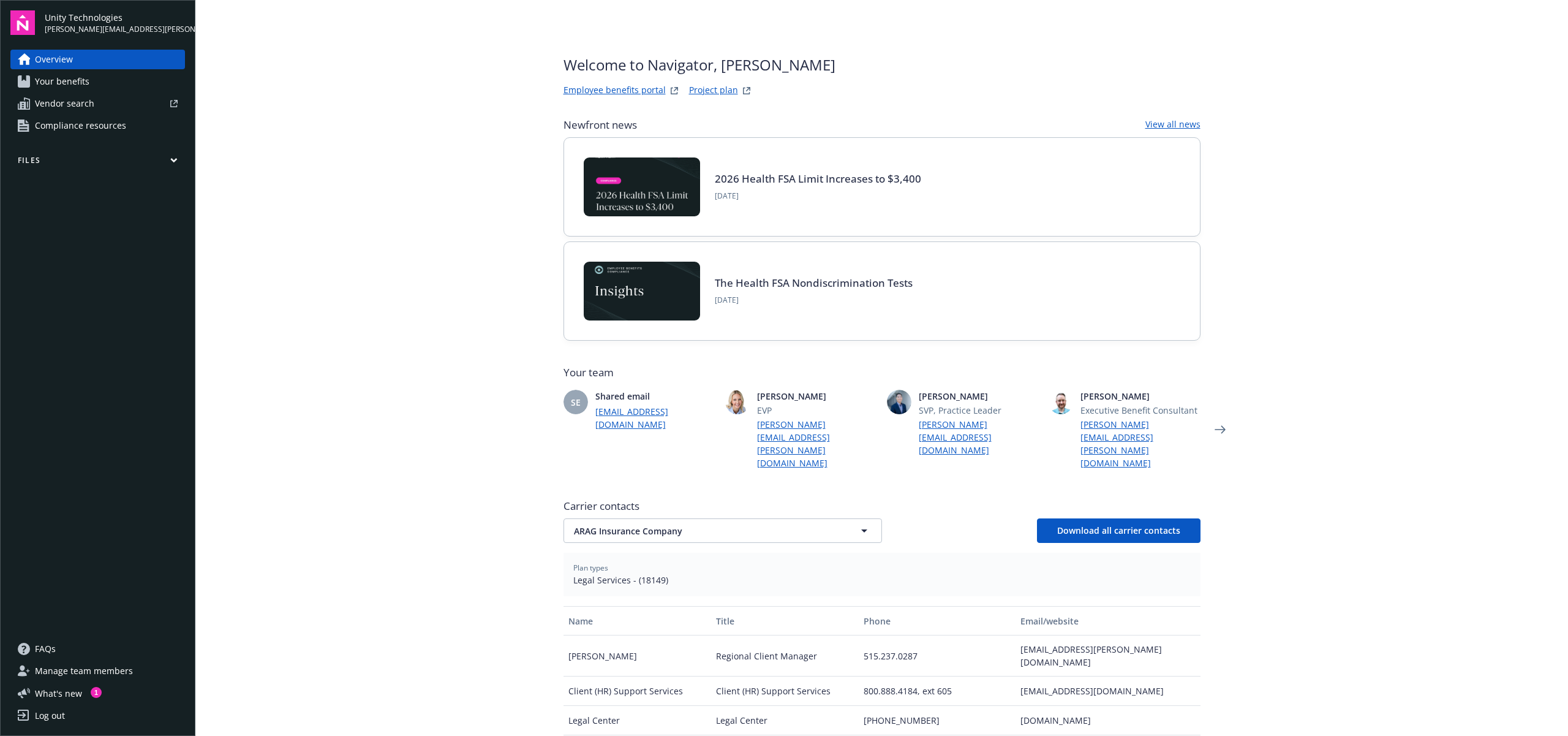
click at [57, 83] on span "Your benefits" at bounding box center [62, 81] width 55 height 19
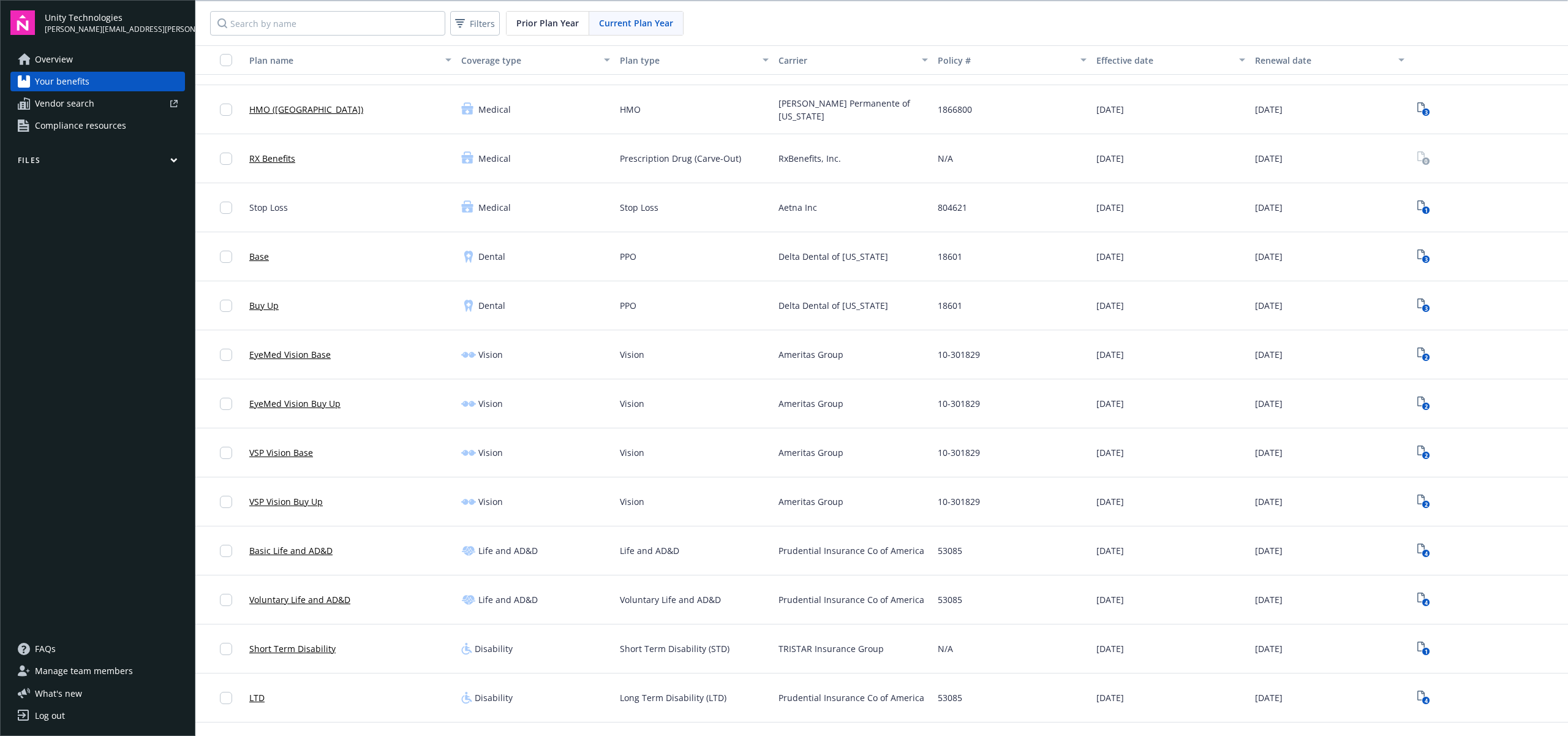
scroll to position [236, 0]
click at [1426, 255] on text "3" at bounding box center [1426, 258] width 3 height 8
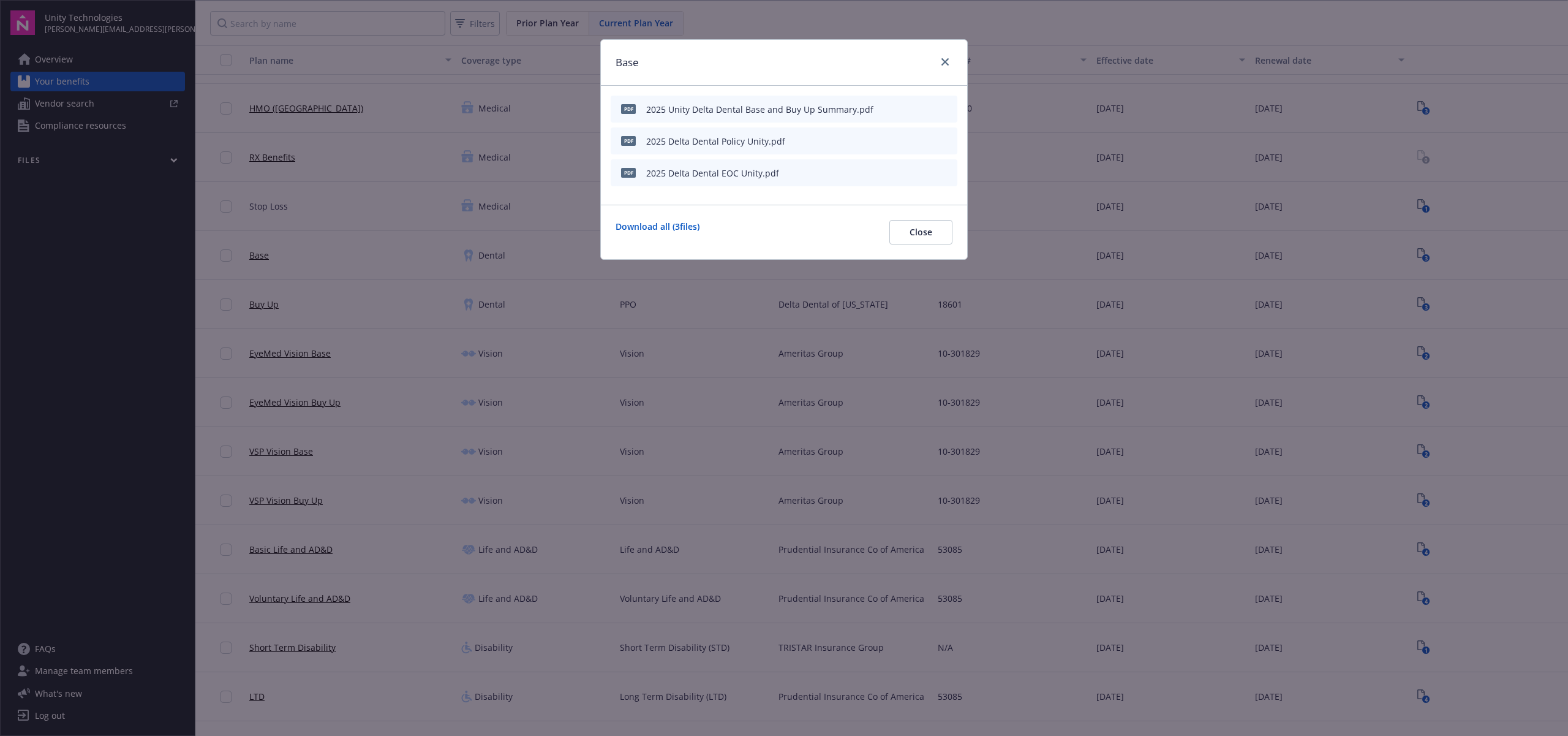
click at [924, 106] on icon "download file" at bounding box center [925, 108] width 10 height 10
click at [513, 341] on div "Base pdf 2025 Unity Delta Dental Base and Buy Up Summary.pdf pdf 2025 Delta Den…" at bounding box center [784, 368] width 1568 height 736
click at [941, 56] on link "close" at bounding box center [945, 62] width 15 height 15
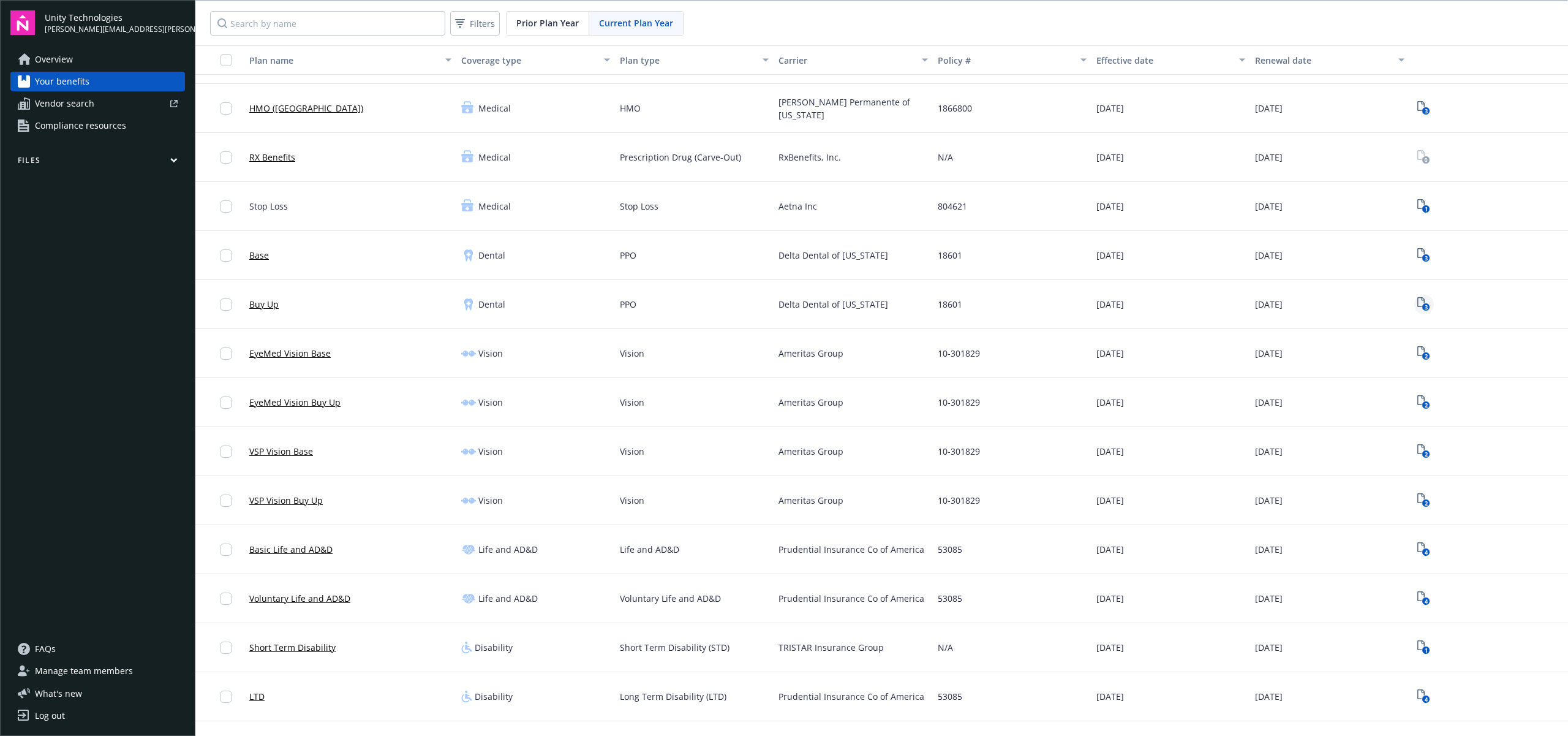
click at [1424, 302] on icon "3" at bounding box center [1424, 303] width 13 height 14
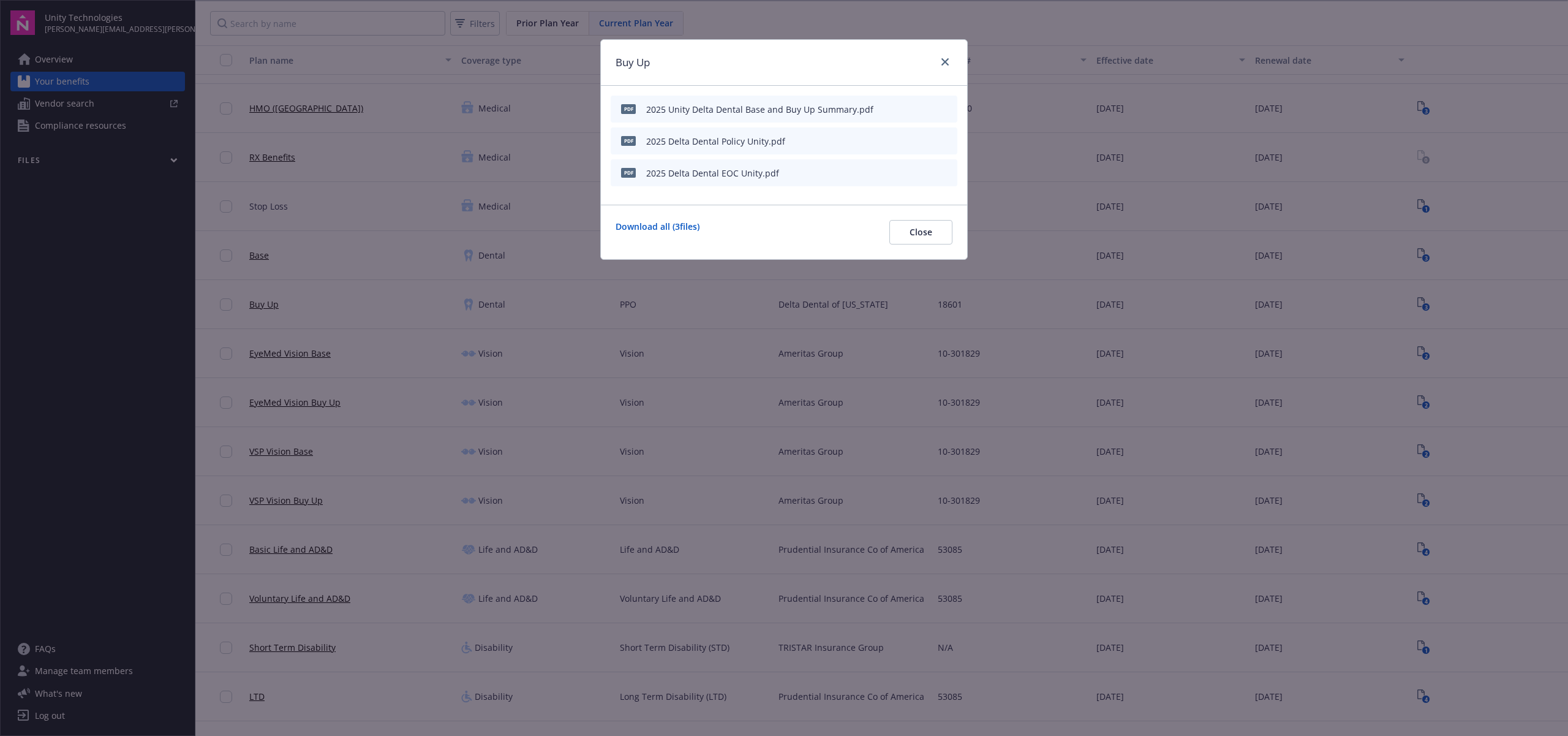
click at [941, 53] on div "Buy Up" at bounding box center [784, 63] width 366 height 46
click at [943, 58] on icon "close" at bounding box center [945, 62] width 7 height 7
